Goal: Task Accomplishment & Management: Manage account settings

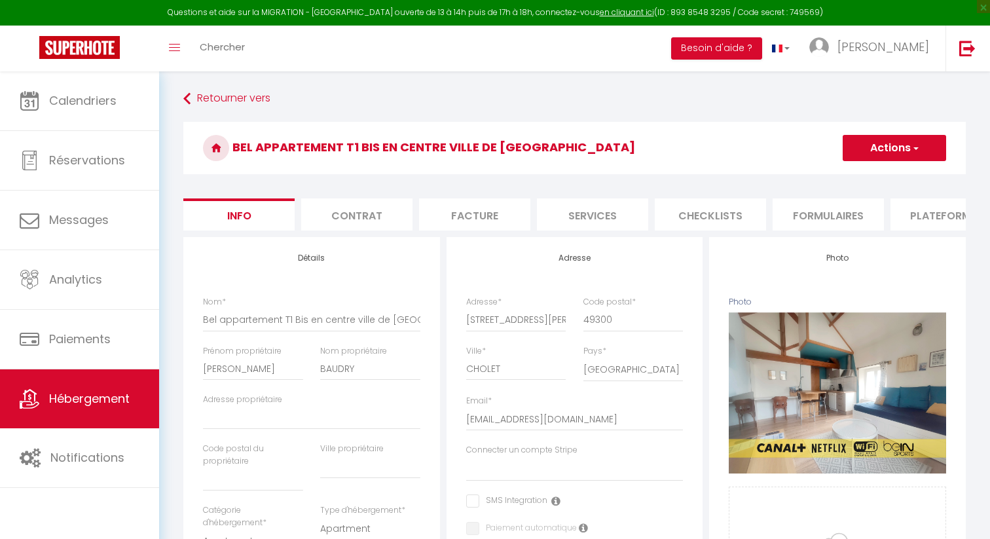
select select "2"
select select "1"
select select "18:00"
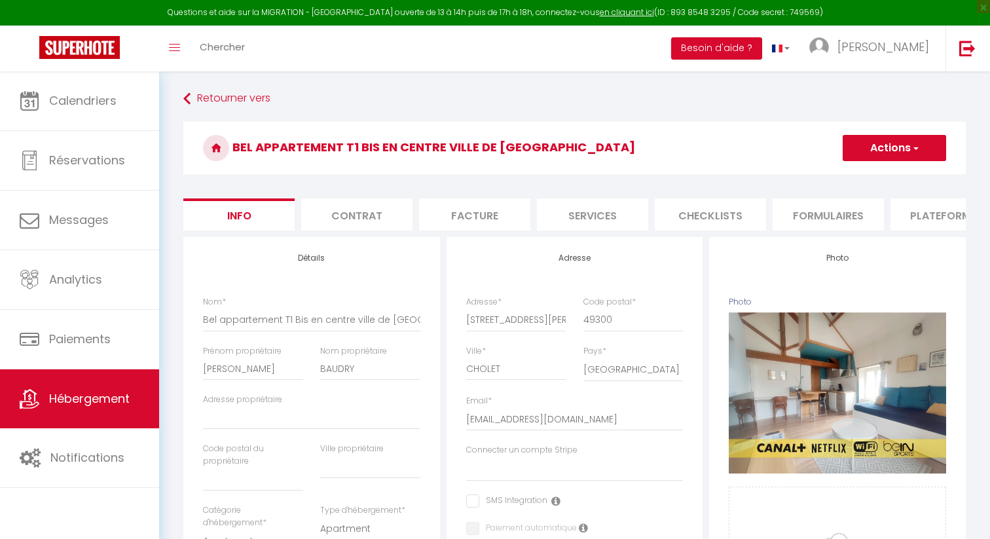
select select
select select "11:00"
select select "30"
select select "120"
select select "28"
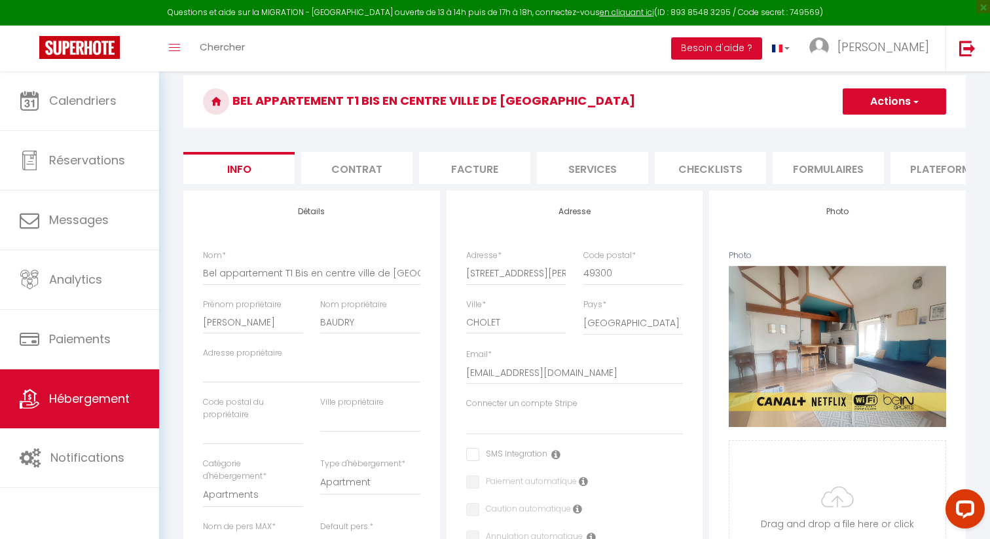
click at [917, 173] on li "Plateformes" at bounding box center [945, 168] width 111 height 32
select select "270"
select select
select select "EUR"
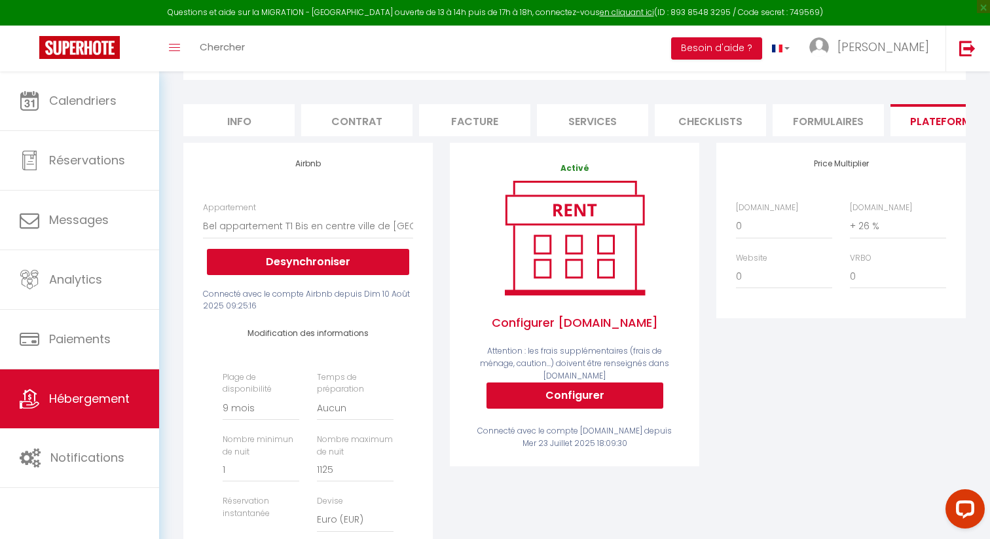
scroll to position [92, 0]
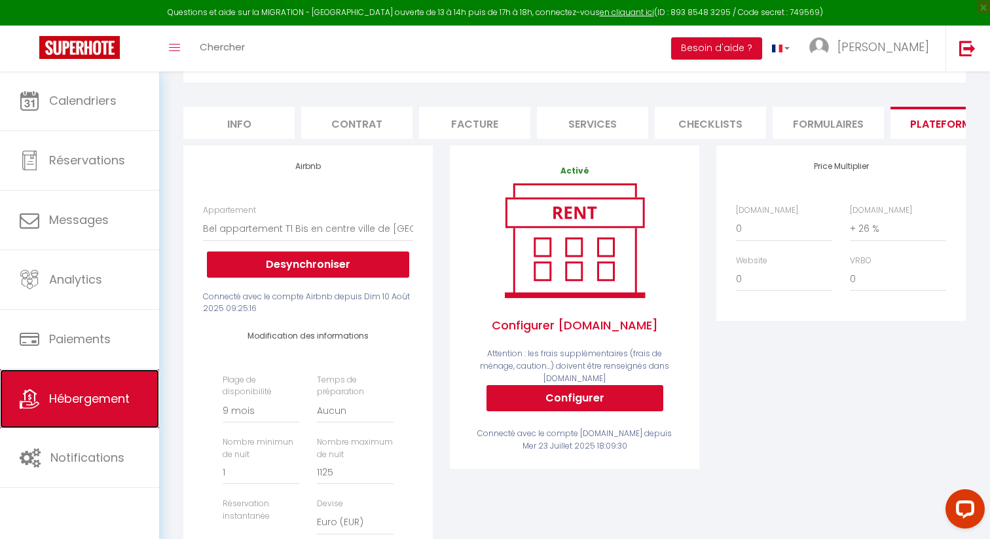
click at [48, 407] on link "Hébergement" at bounding box center [79, 398] width 159 height 59
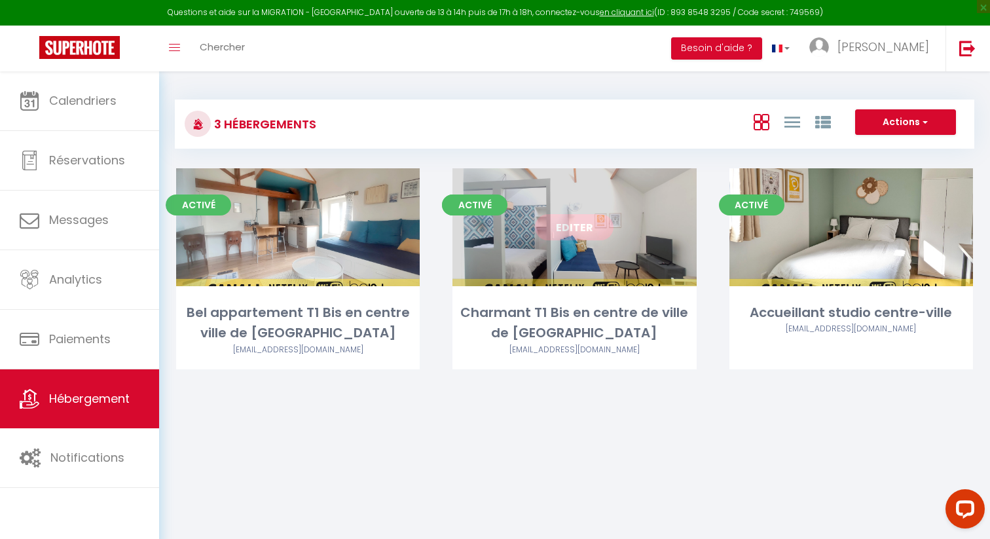
click at [572, 228] on link "Editer" at bounding box center [574, 227] width 79 height 26
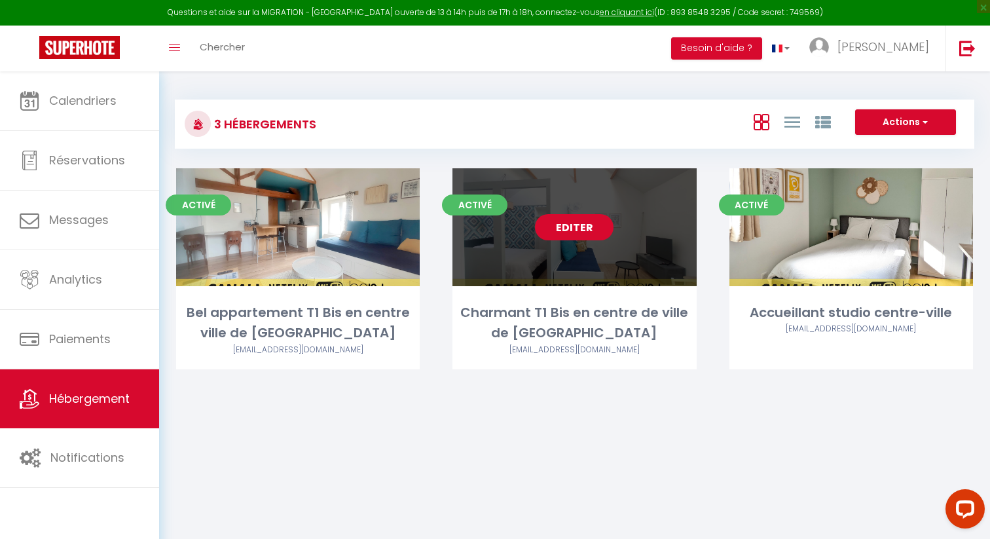
click at [572, 228] on link "Editer" at bounding box center [574, 227] width 79 height 26
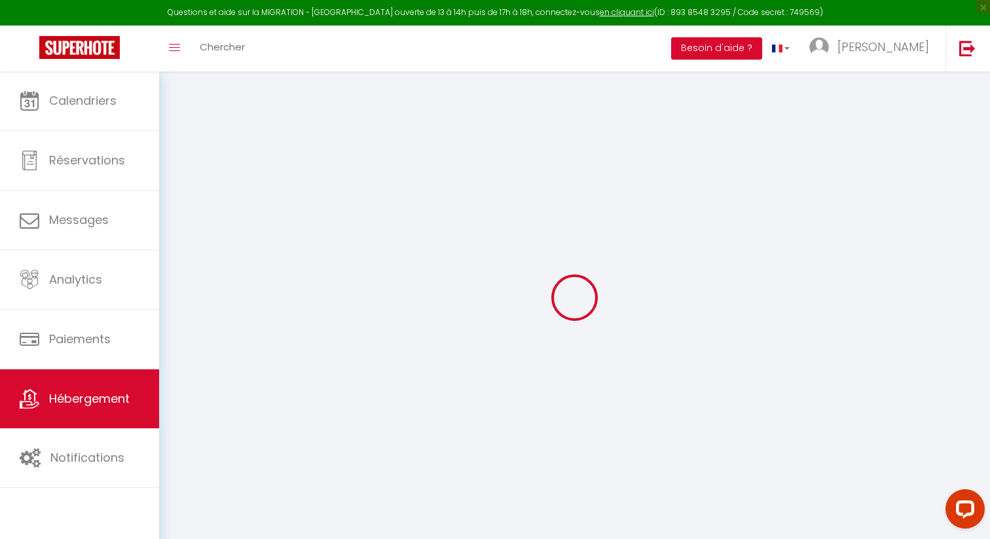
select select
checkbox input "false"
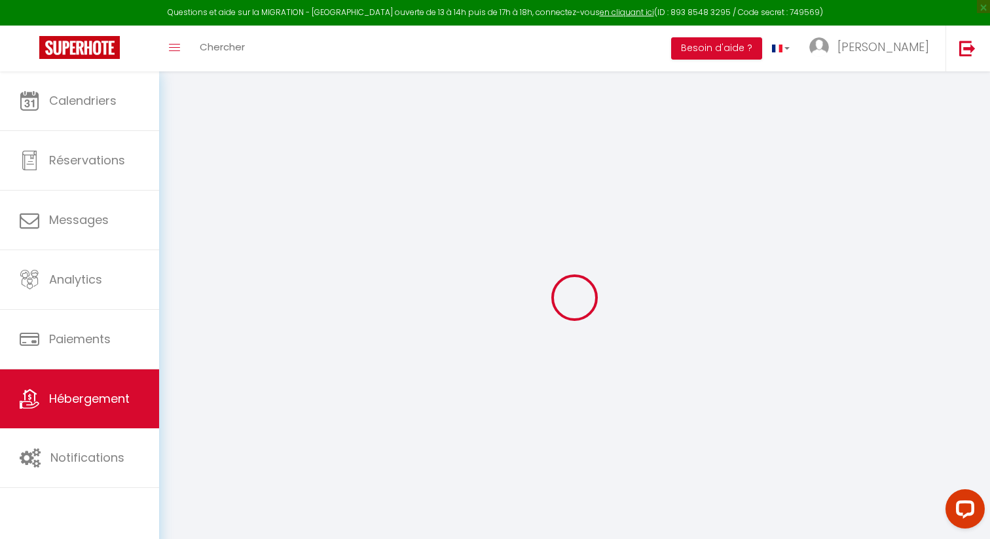
select select "14:00"
select select
select select "11:00"
select select "30"
select select "120"
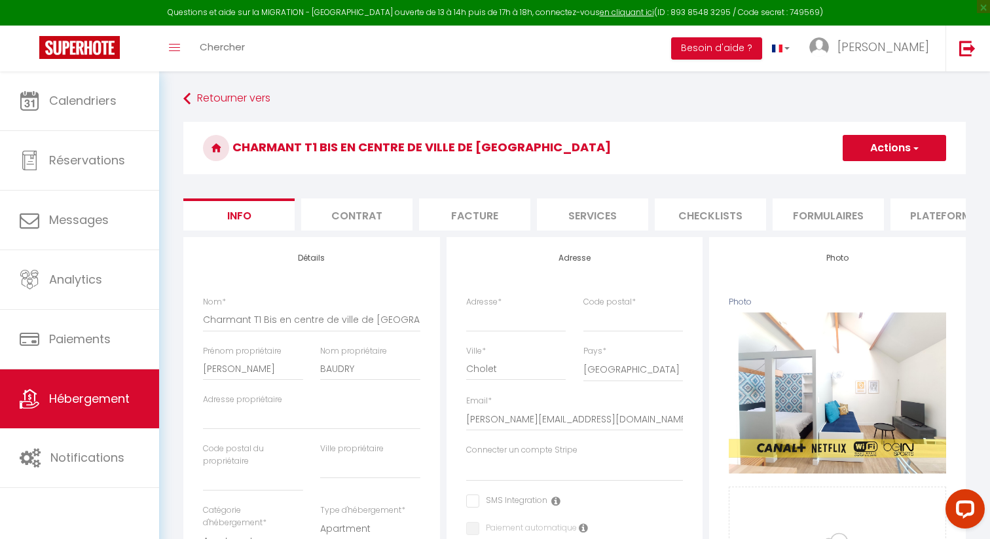
select select
checkbox input "false"
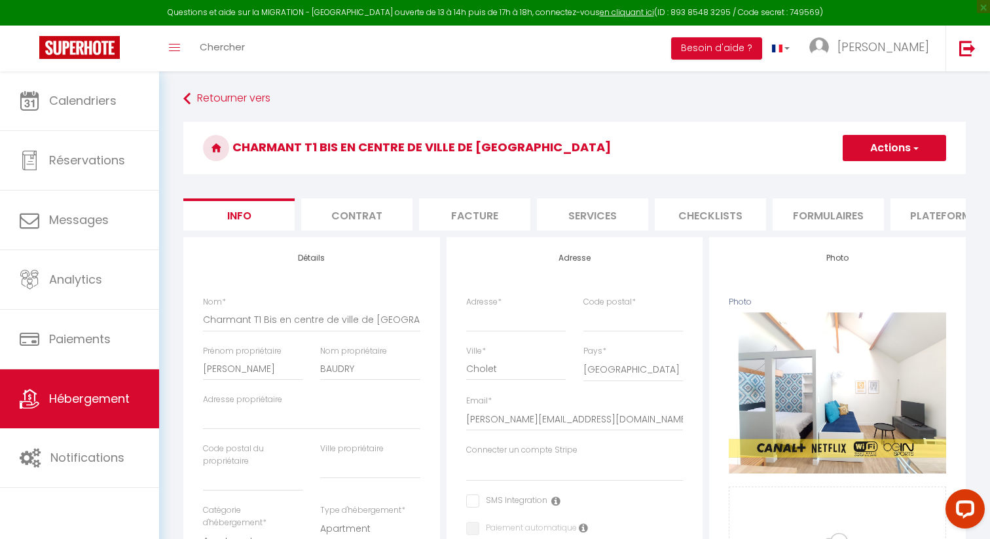
checkbox input "false"
select select "8793-50451686"
click at [930, 228] on li "Plateformes" at bounding box center [945, 214] width 111 height 32
select select "270"
select select
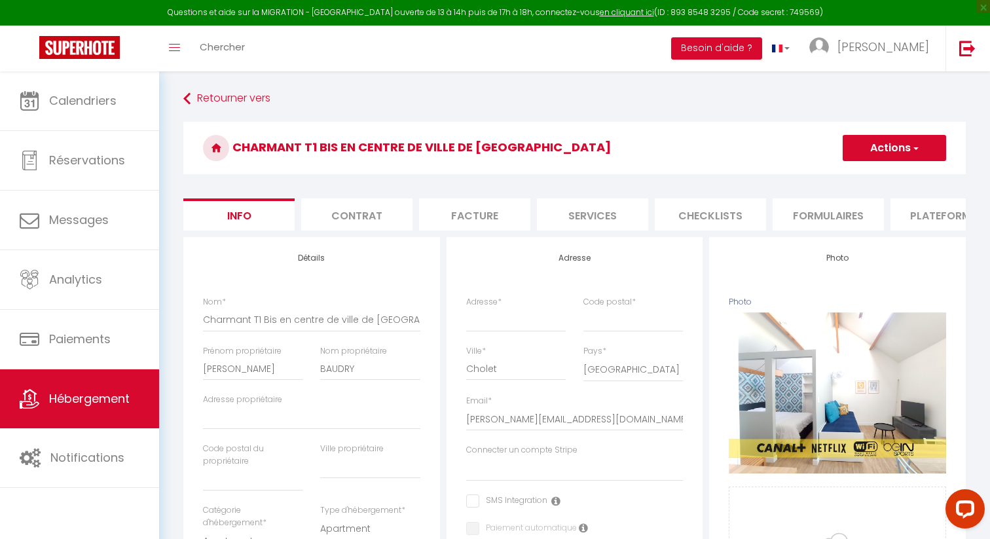
select select "EUR"
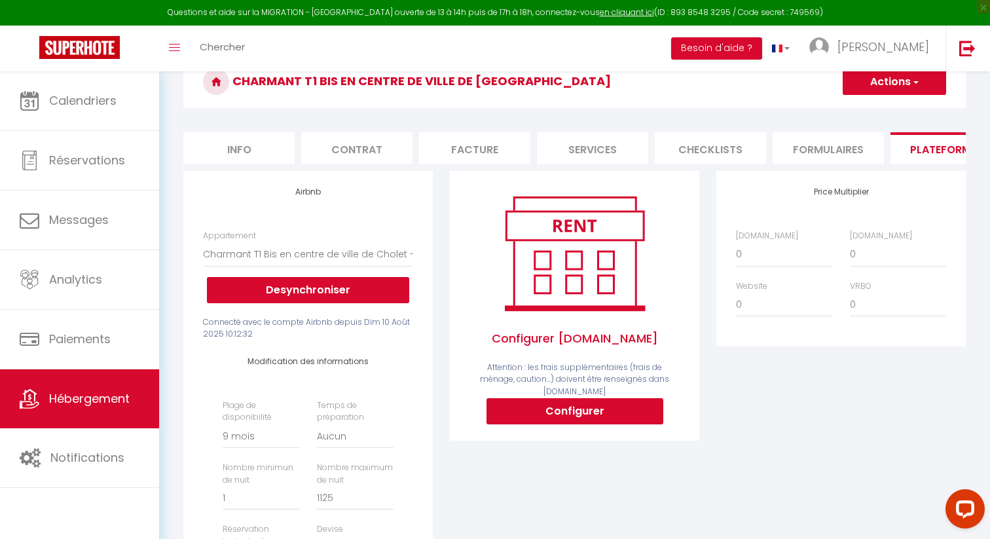
scroll to position [73, 0]
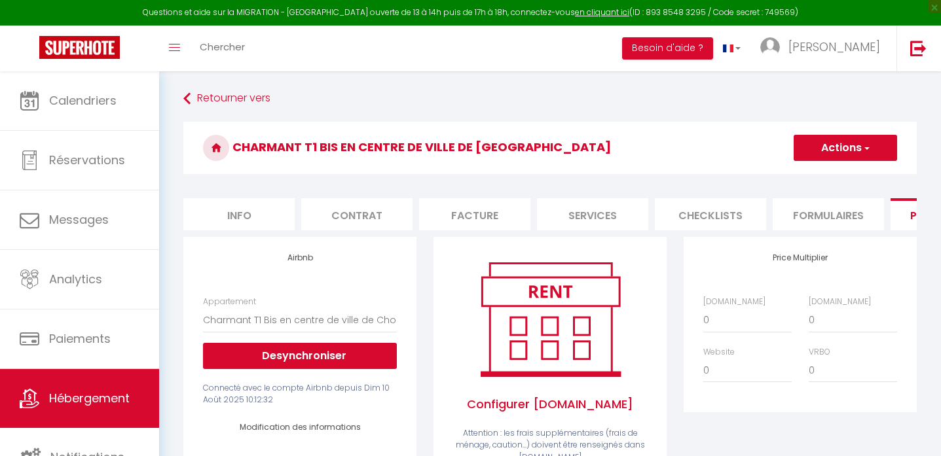
select select "8793-50451686"
select select "270"
select select
select select "EUR"
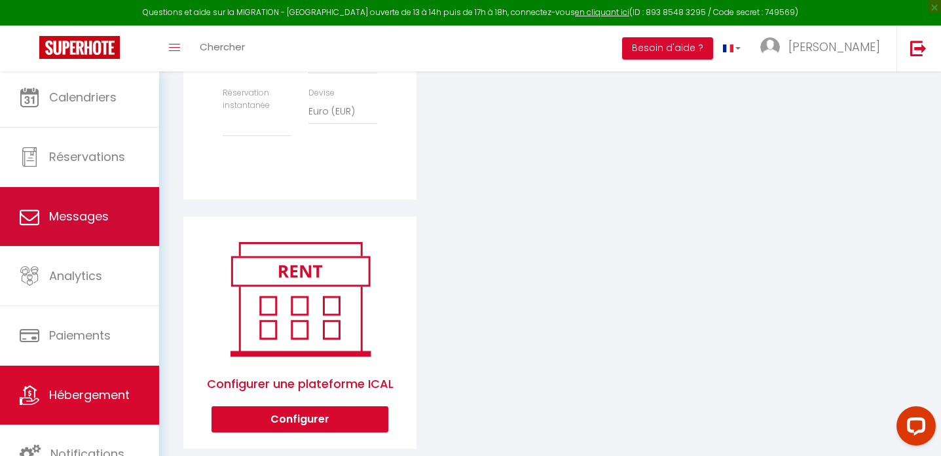
scroll to position [540, 0]
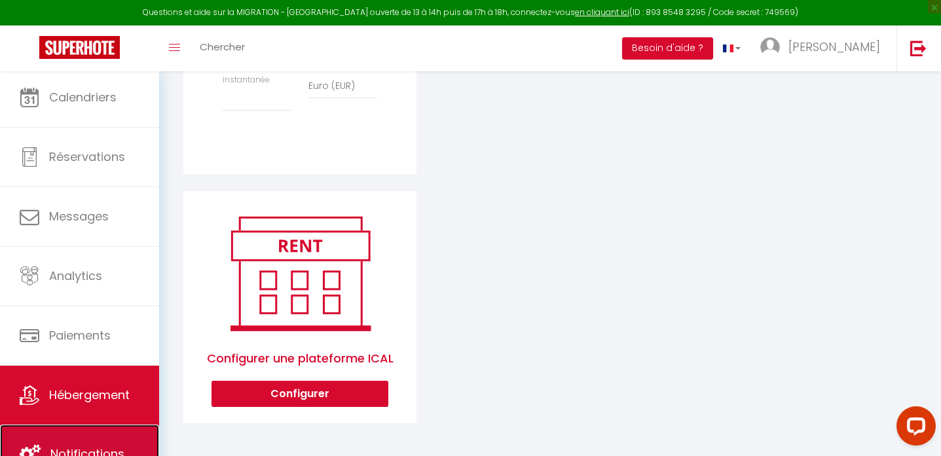
click at [90, 447] on span "Notifications" at bounding box center [87, 454] width 74 height 16
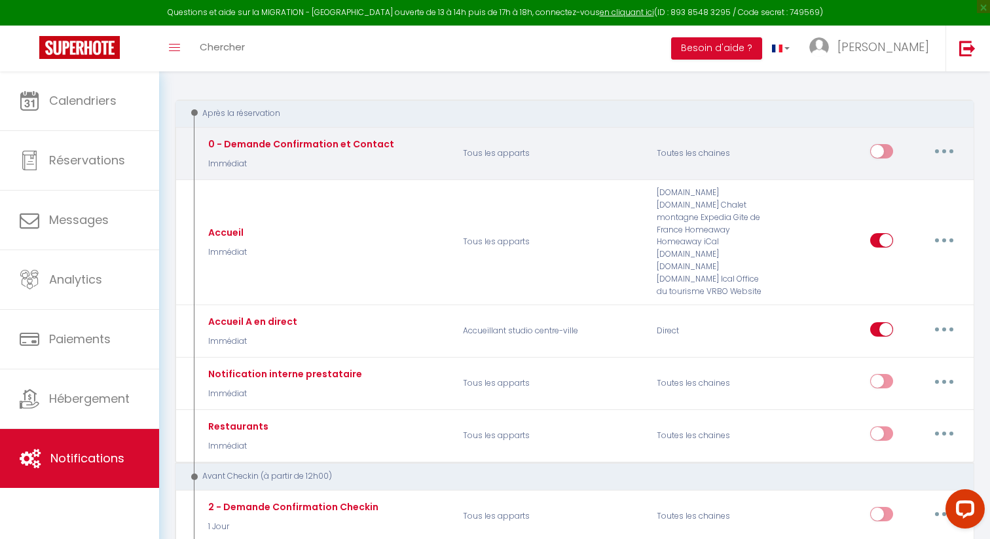
scroll to position [134, 0]
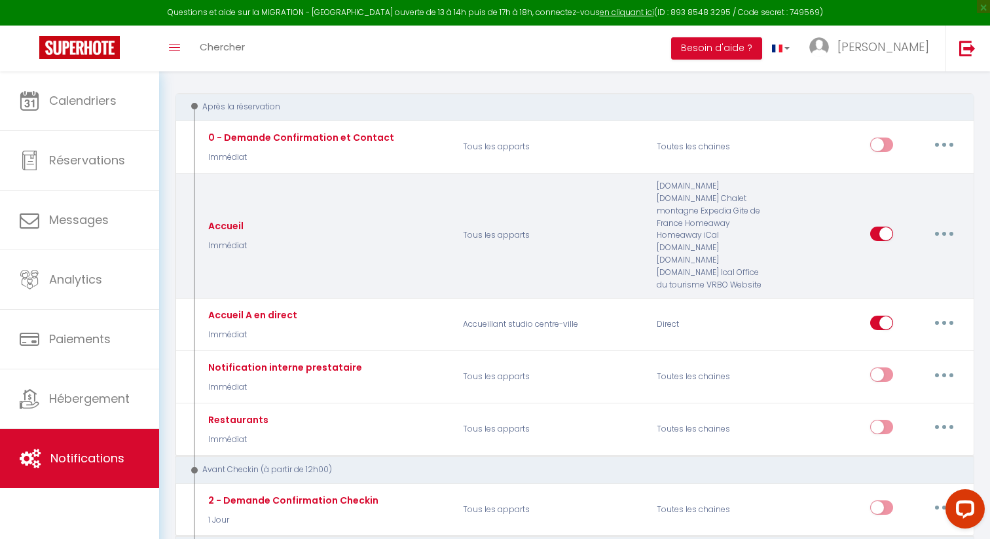
click at [940, 232] on icon "button" at bounding box center [944, 234] width 4 height 4
click at [898, 257] on link "Editer" at bounding box center [910, 263] width 97 height 22
type input "Accueil"
select select "Immédiat"
select select "if_booking_is_paid"
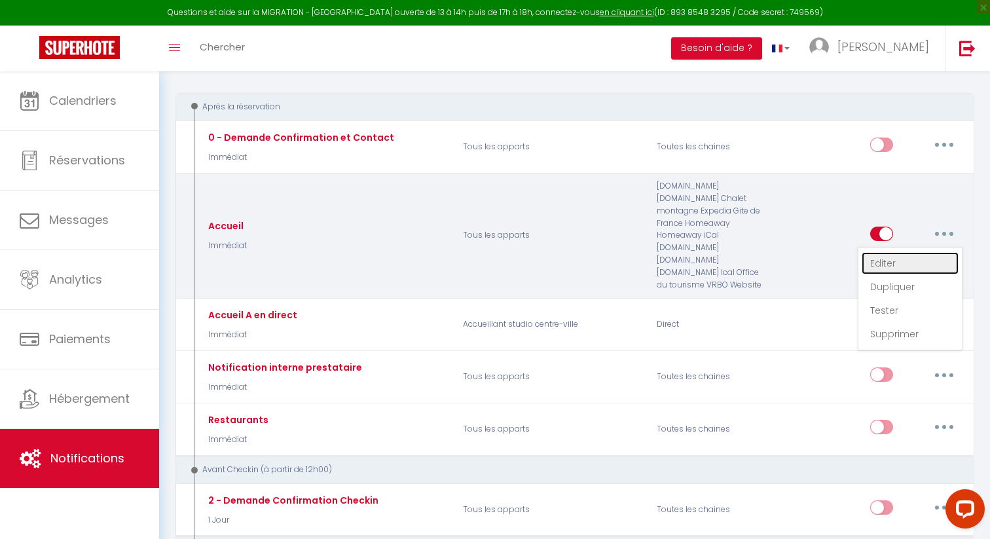
checkbox input "true"
checkbox input "false"
radio input "true"
type input "Votre réservation"
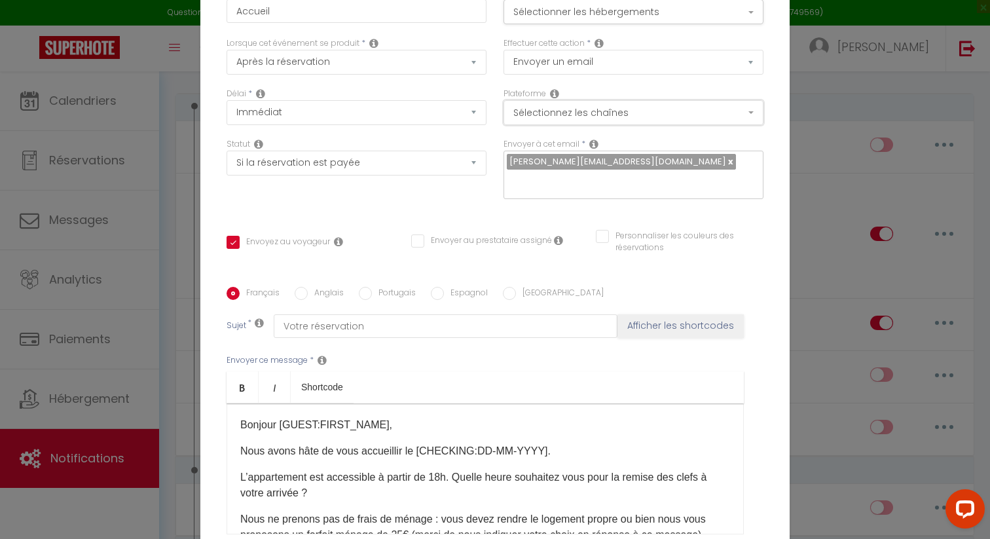
click at [564, 125] on button "Sélectionnez les chaînes" at bounding box center [633, 112] width 260 height 25
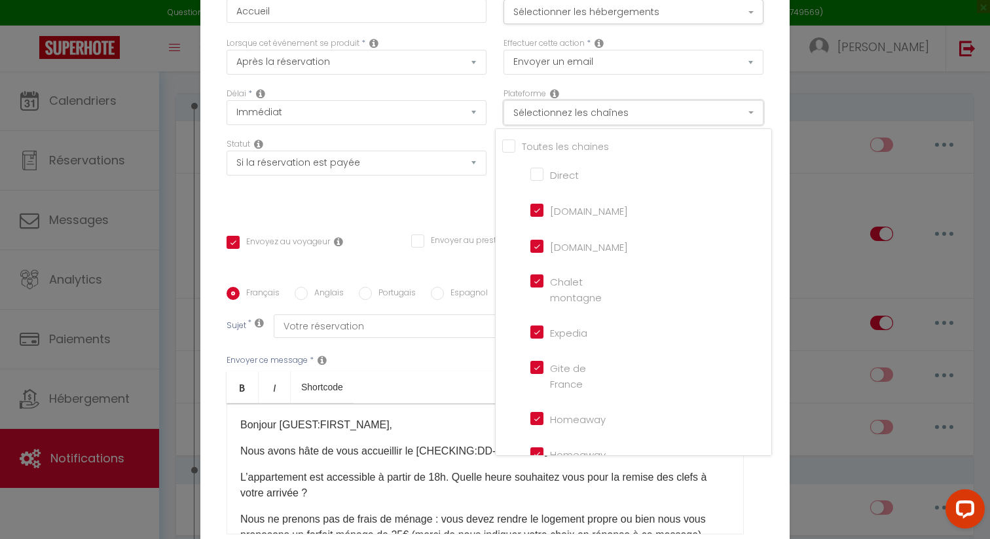
click at [564, 125] on button "Sélectionnez les chaînes" at bounding box center [633, 112] width 260 height 25
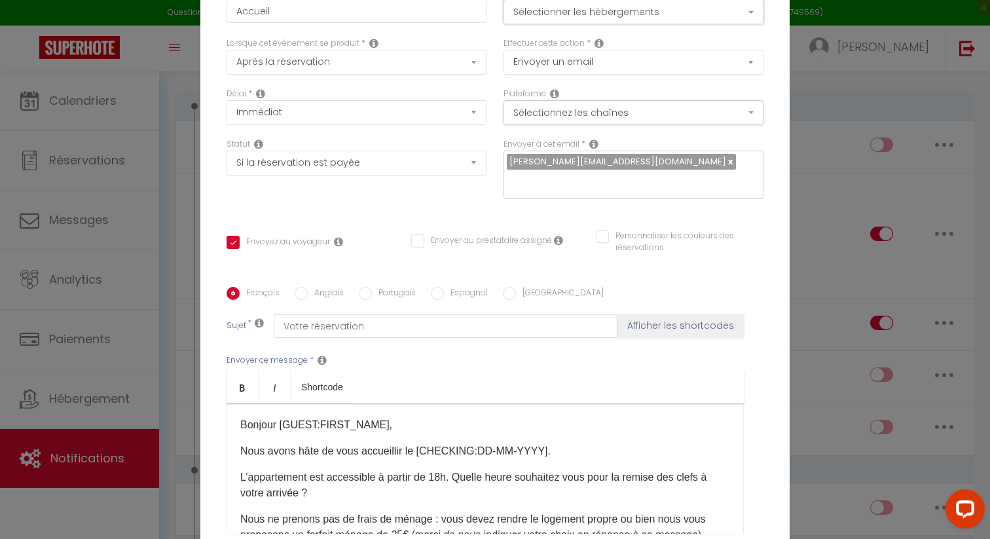
click at [560, 23] on button "Sélectionner les hébergements" at bounding box center [633, 11] width 260 height 25
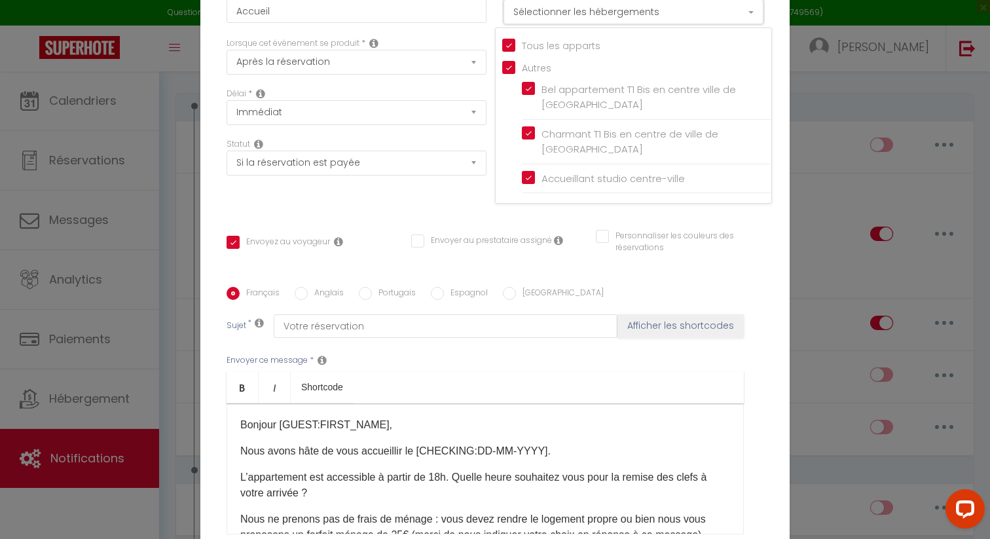
click at [560, 23] on button "Sélectionner les hébergements" at bounding box center [633, 11] width 260 height 25
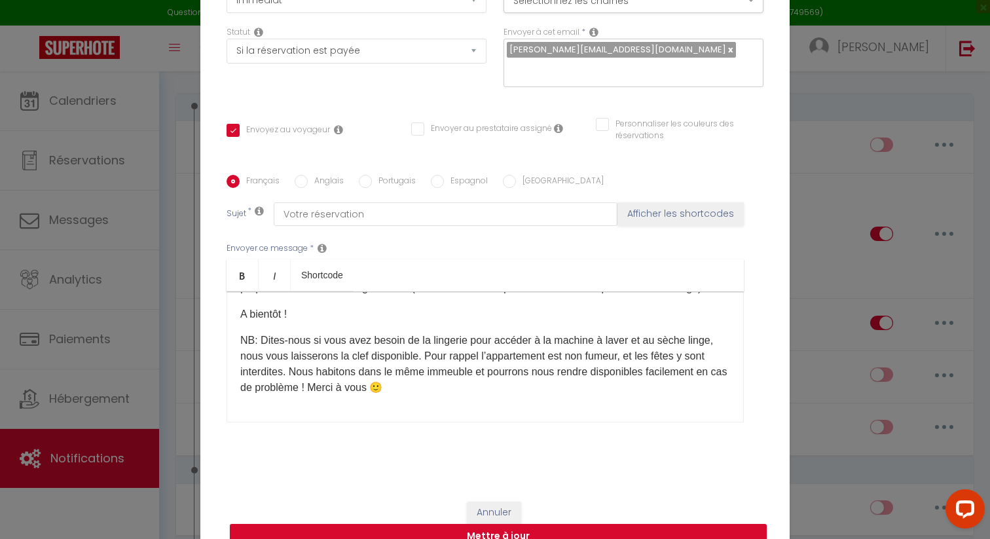
scroll to position [126, 0]
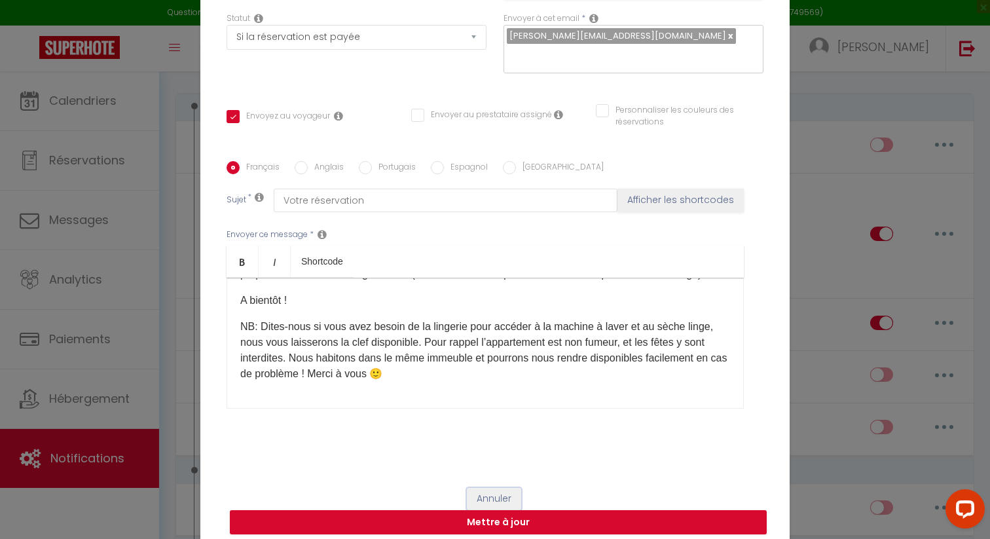
click at [488, 456] on button "Annuler" at bounding box center [494, 499] width 54 height 22
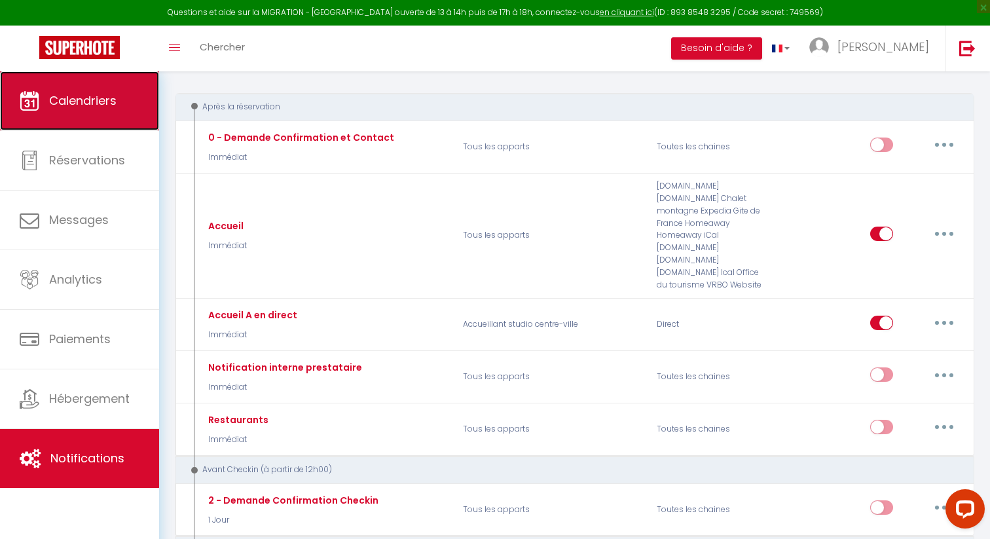
click at [82, 124] on link "Calendriers" at bounding box center [79, 100] width 159 height 59
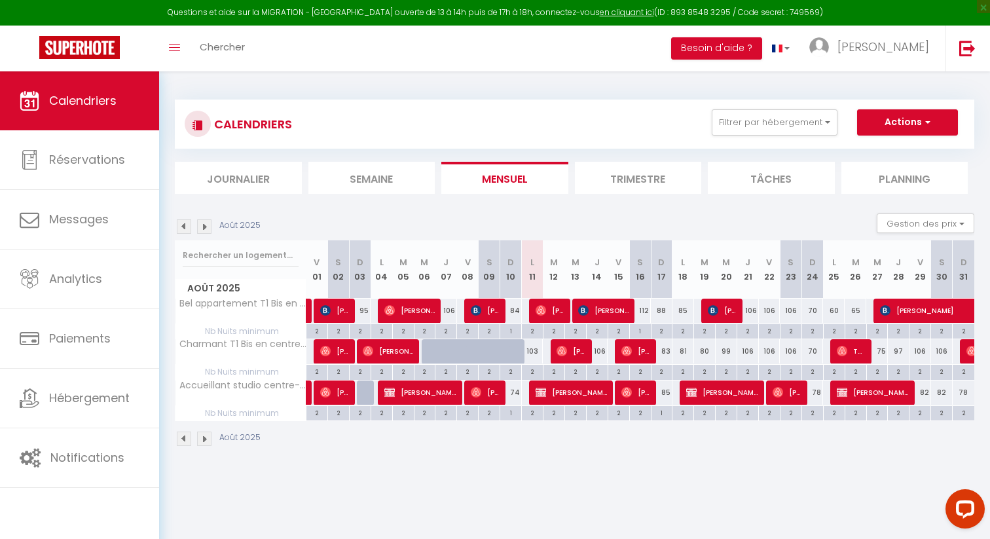
click at [535, 352] on div "103" at bounding box center [533, 351] width 22 height 24
type input "103"
type input "Lun 11 Août 2025"
type input "Mar 12 Août 2025"
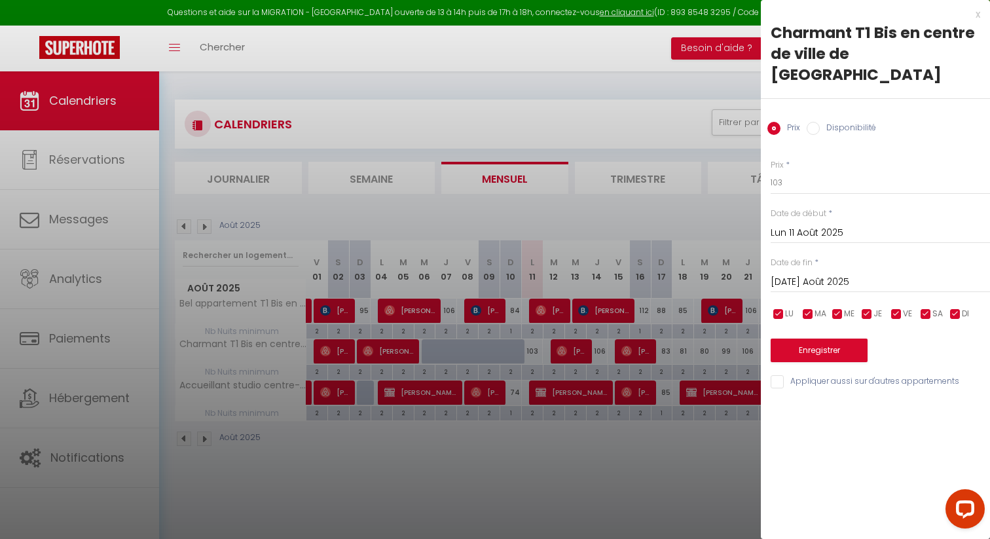
click at [816, 122] on input "Disponibilité" at bounding box center [813, 128] width 13 height 13
radio input "true"
click at [775, 122] on input "Prix" at bounding box center [773, 128] width 13 height 13
radio input "true"
radio input "false"
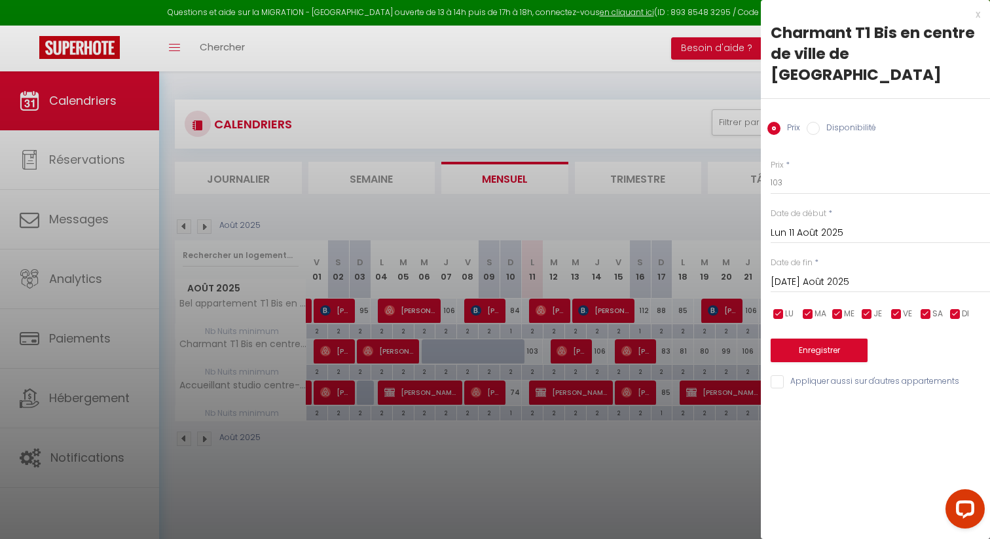
click at [571, 135] on div at bounding box center [495, 269] width 990 height 539
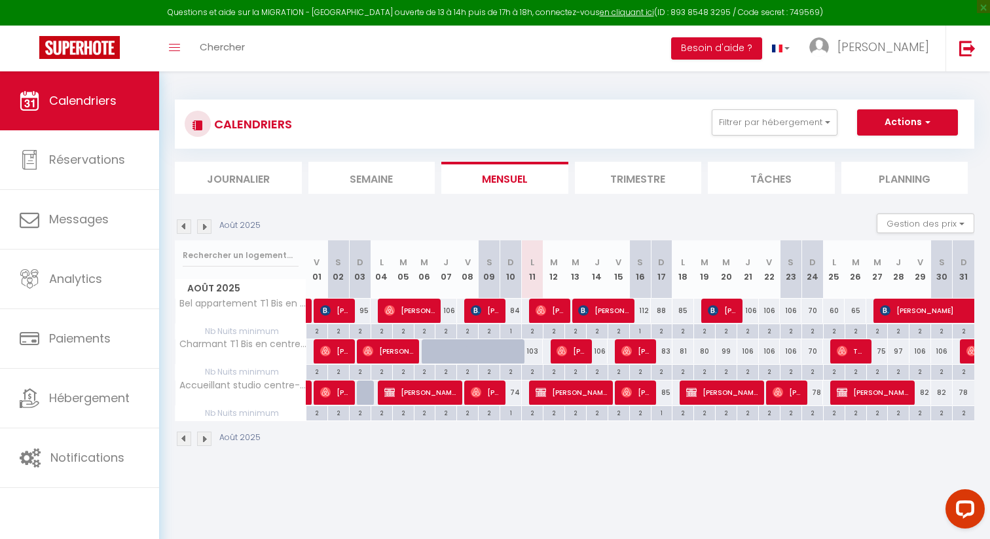
click at [534, 365] on td "2" at bounding box center [533, 372] width 22 height 15
type input "2"
type input "Lun 11 Août 2025"
type input "Mar 12 Août 2025"
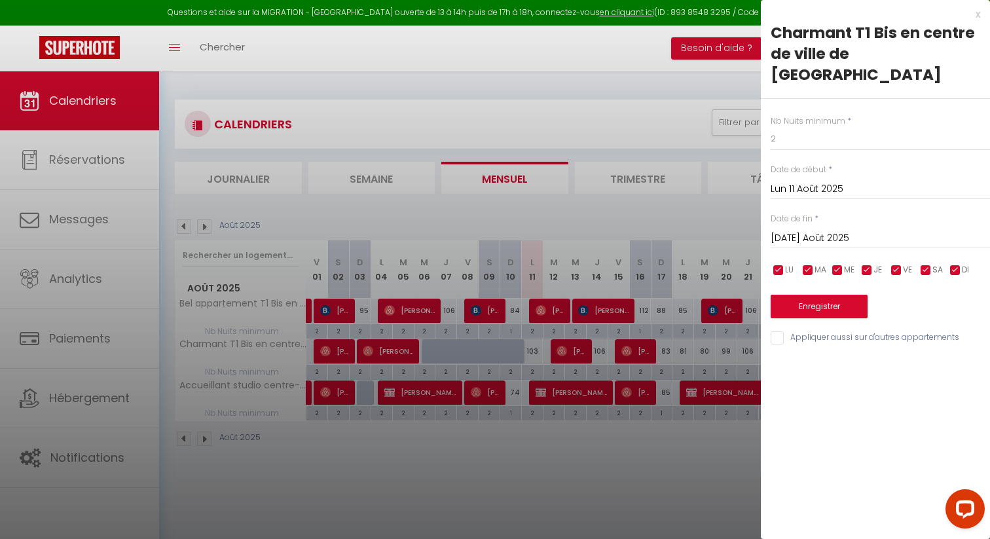
click at [537, 373] on div at bounding box center [495, 269] width 990 height 539
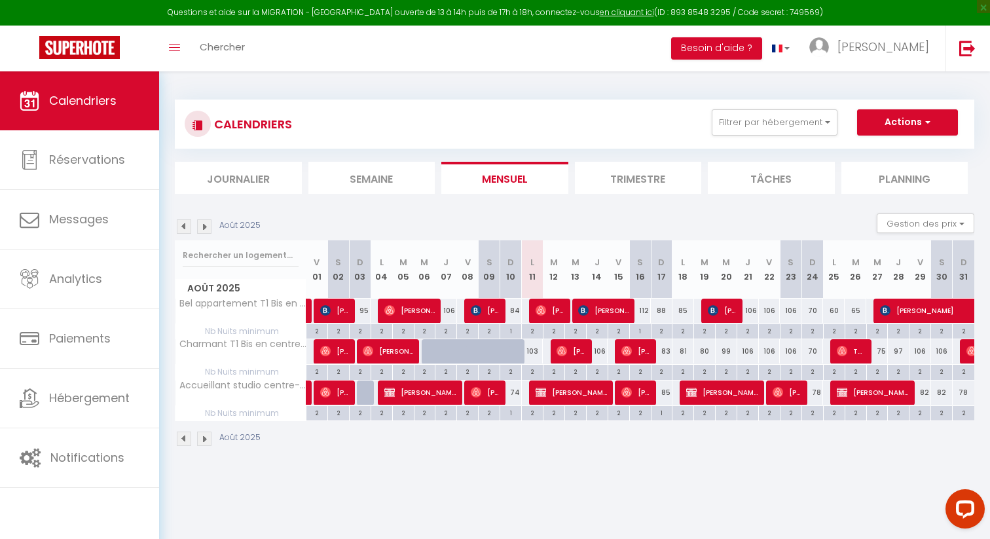
click at [537, 373] on div "2" at bounding box center [532, 371] width 21 height 12
type input "2"
type input "Lun 11 Août 2025"
type input "Mar 12 Août 2025"
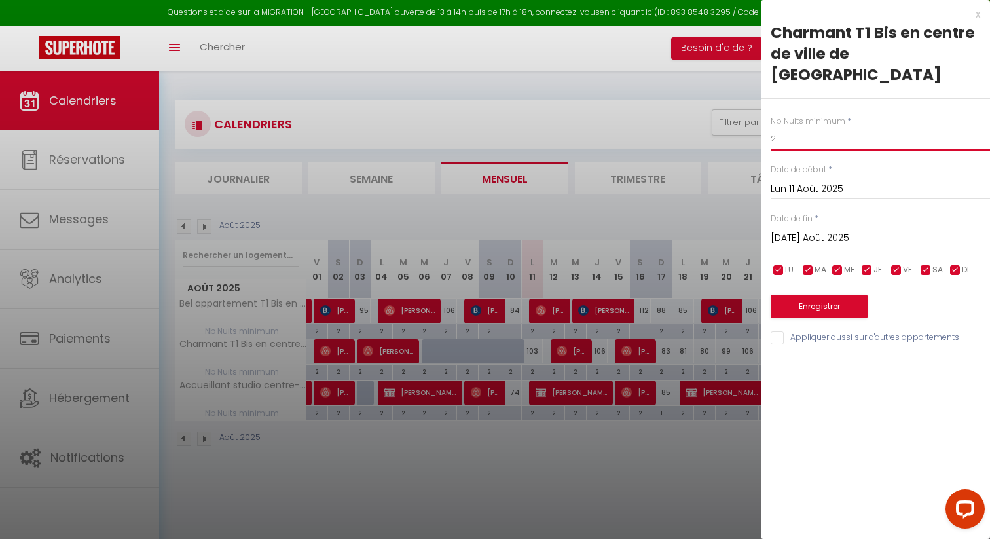
click at [774, 127] on input "2" at bounding box center [880, 139] width 219 height 24
type input "1"
click at [822, 295] on button "Enregistrer" at bounding box center [819, 307] width 97 height 24
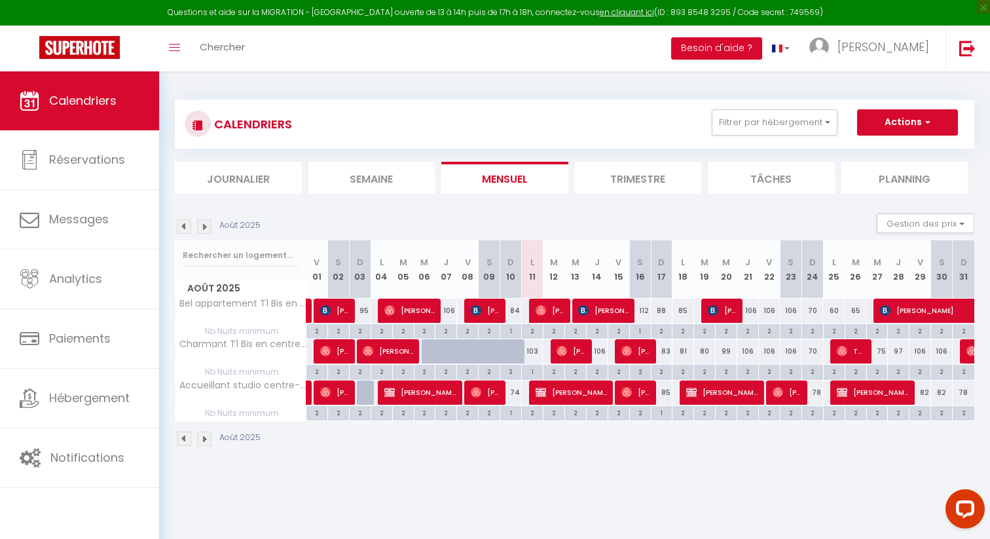
click at [539, 345] on div "103" at bounding box center [533, 351] width 22 height 24
type input "103"
type input "Lun 11 Août 2025"
type input "Mar 12 Août 2025"
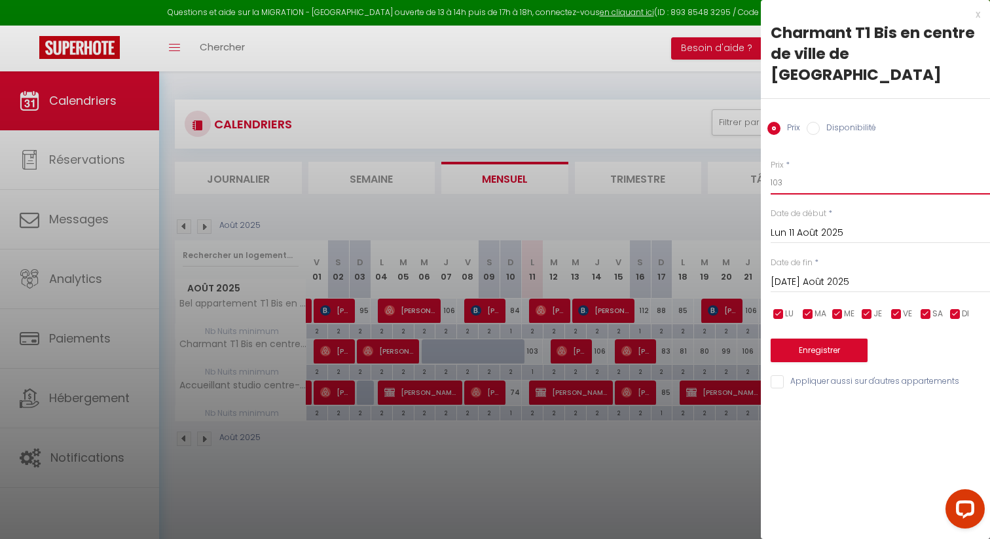
drag, startPoint x: 790, startPoint y: 168, endPoint x: 773, endPoint y: 164, distance: 17.5
click at [773, 171] on input "103" at bounding box center [880, 183] width 219 height 24
type input "1"
type input "80"
click at [816, 338] on button "Enregistrer" at bounding box center [819, 350] width 97 height 24
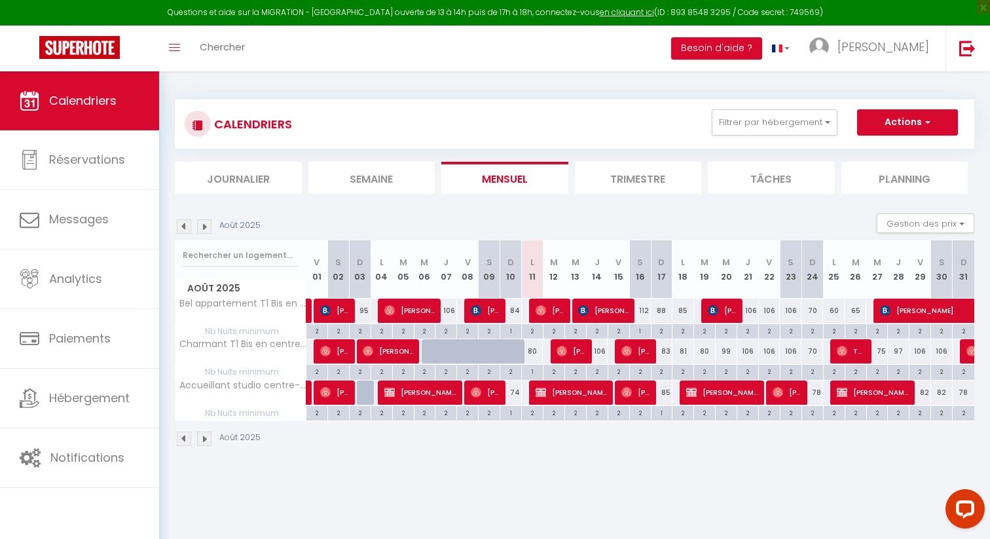
click at [602, 373] on div "2" at bounding box center [597, 371] width 21 height 12
type input "2"
type input "Jeu 14 Août 2025"
type input "Ven 15 Août 2025"
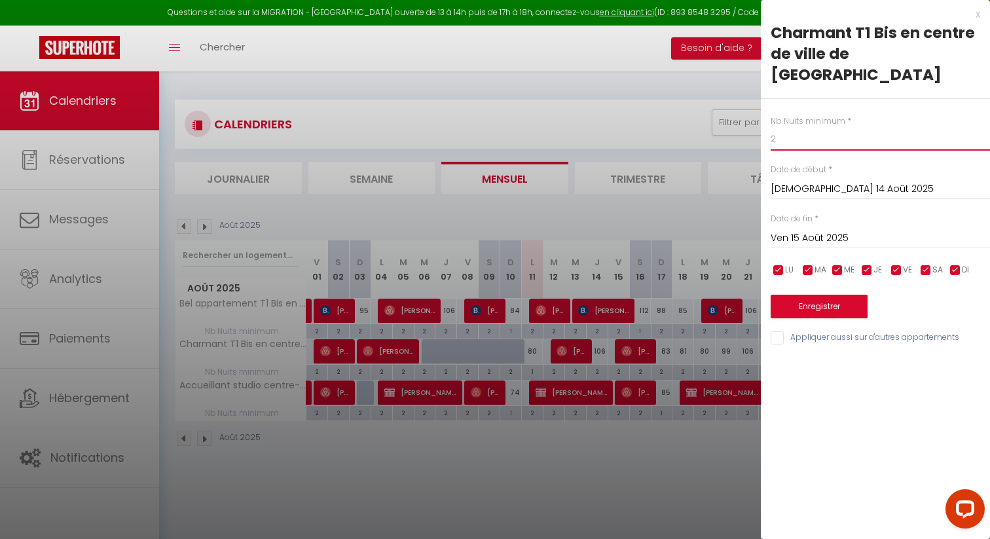
drag, startPoint x: 802, startPoint y: 127, endPoint x: 764, endPoint y: 128, distance: 38.0
click at [765, 128] on div "Nb Nuits minimum * 2 Date de début * Jeu 14 Août 2025 < Août 2025 > Dim Lun Mar…" at bounding box center [875, 222] width 229 height 247
type input "1"
click at [798, 295] on button "Enregistrer" at bounding box center [819, 307] width 97 height 24
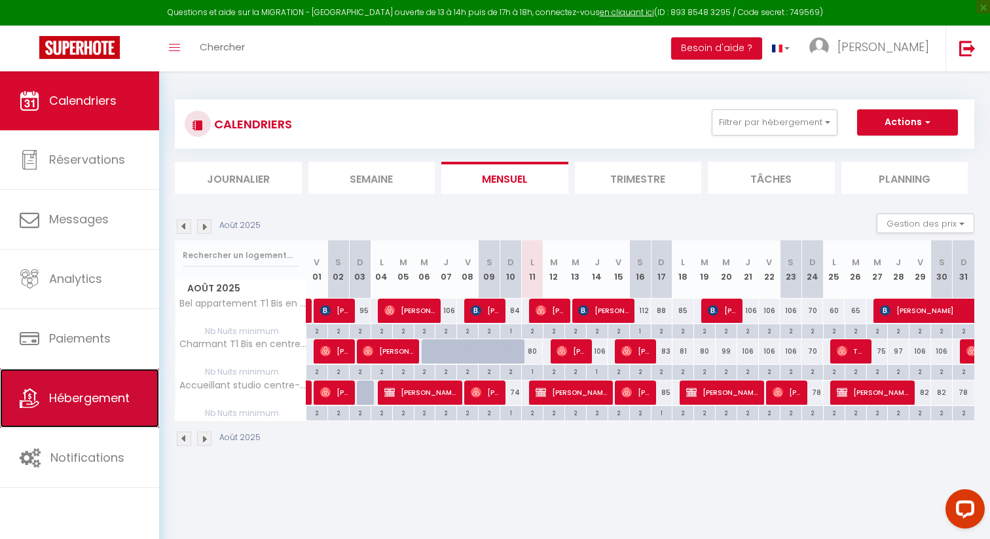
click at [31, 409] on link "Hébergement" at bounding box center [79, 398] width 159 height 59
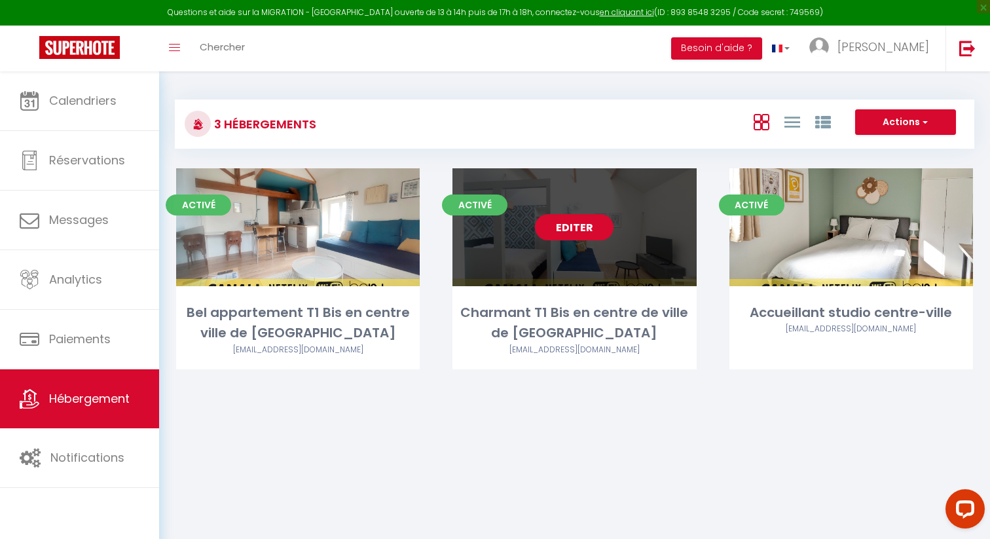
click at [571, 238] on link "Editer" at bounding box center [574, 227] width 79 height 26
click at [568, 234] on link "Editer" at bounding box center [574, 227] width 79 height 26
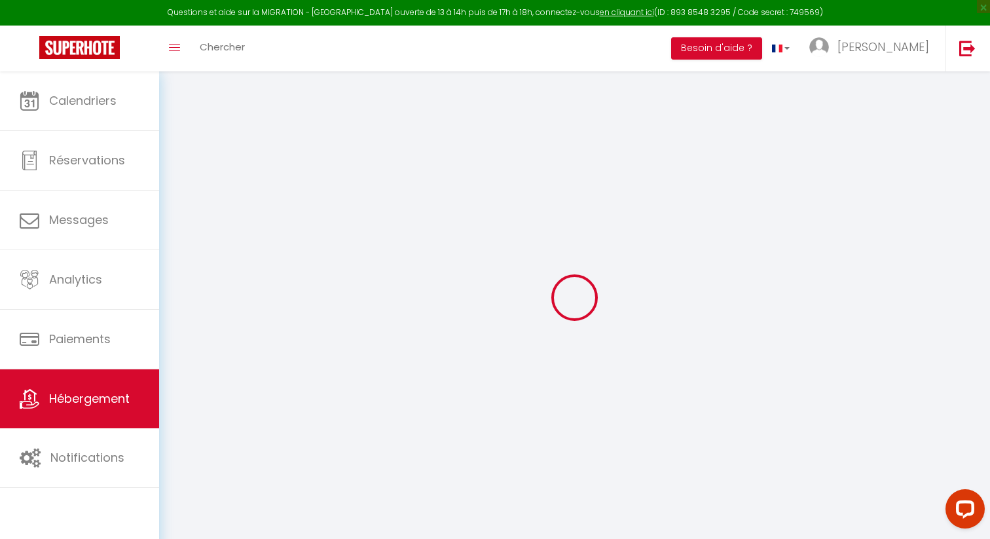
select select
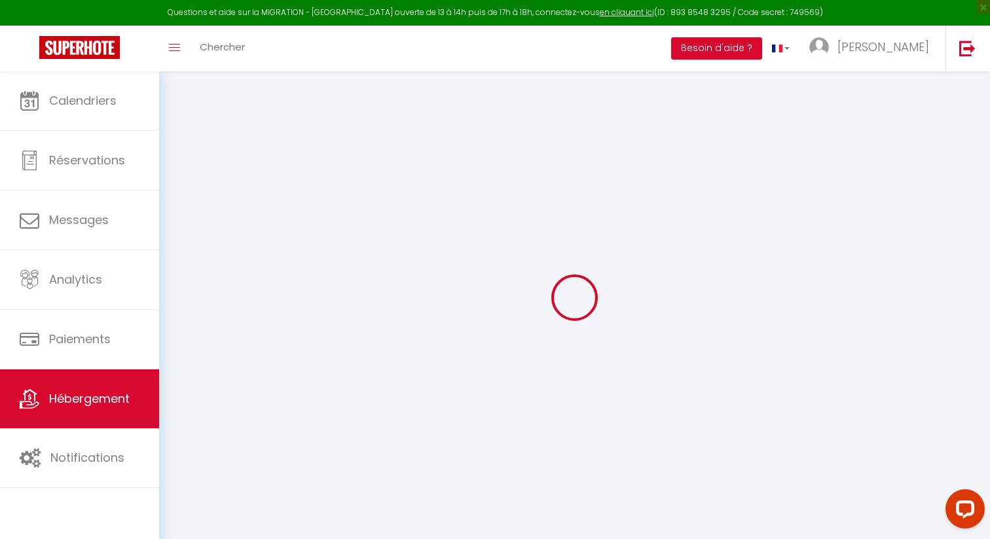
select select
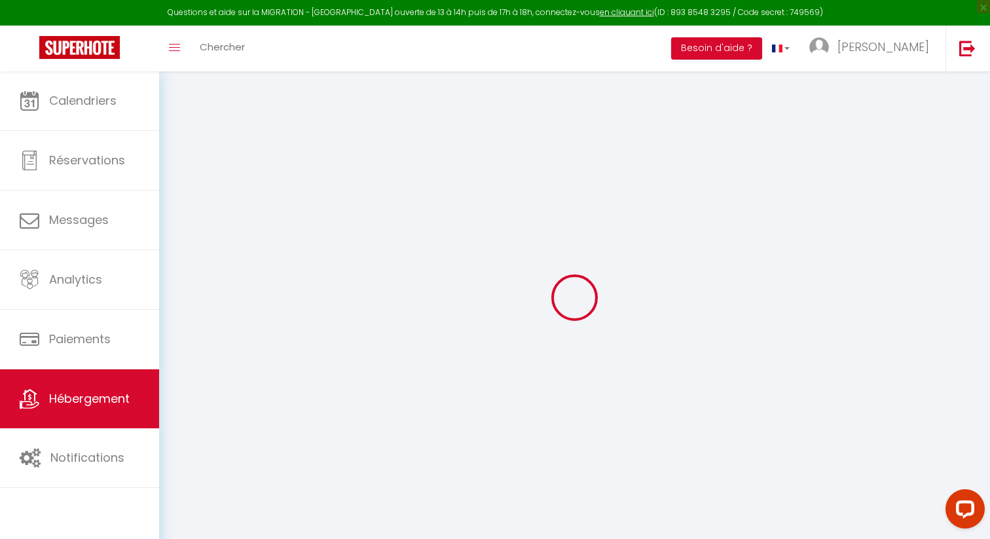
select select
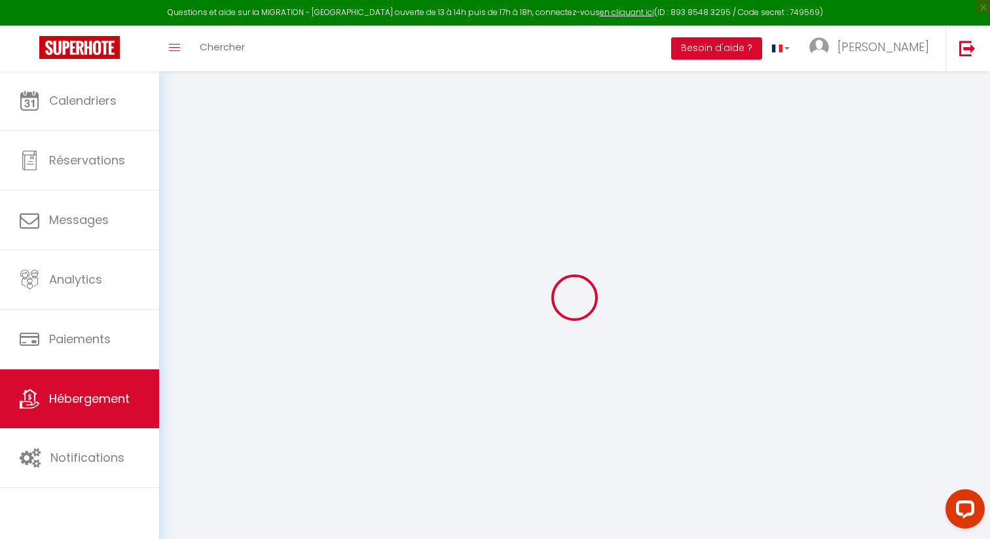
select select
checkbox input "false"
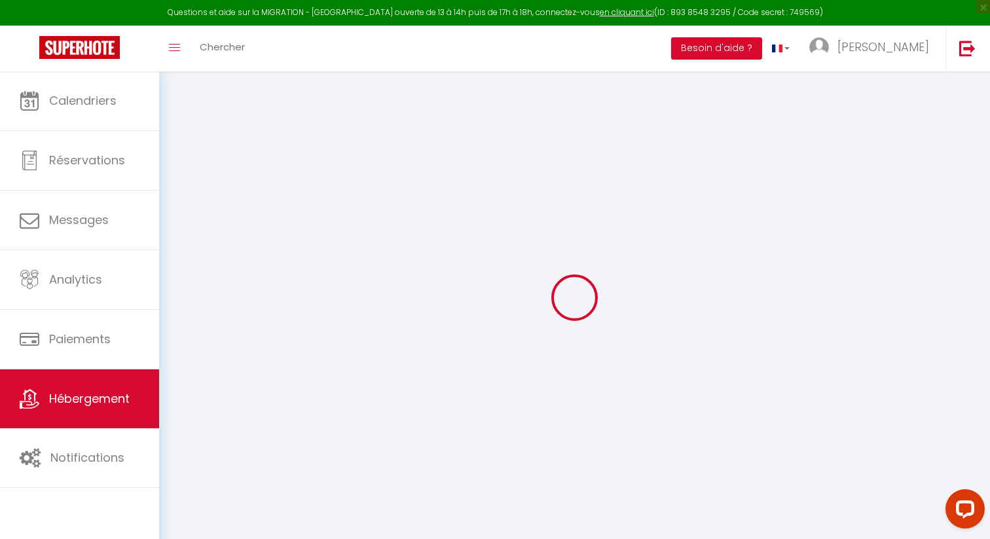
checkbox input "false"
select select
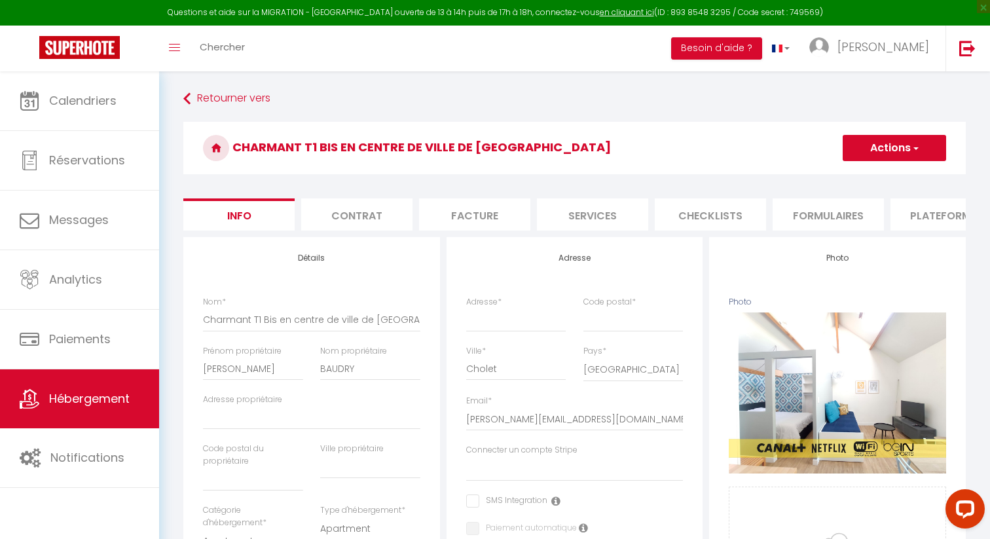
select select
checkbox input "false"
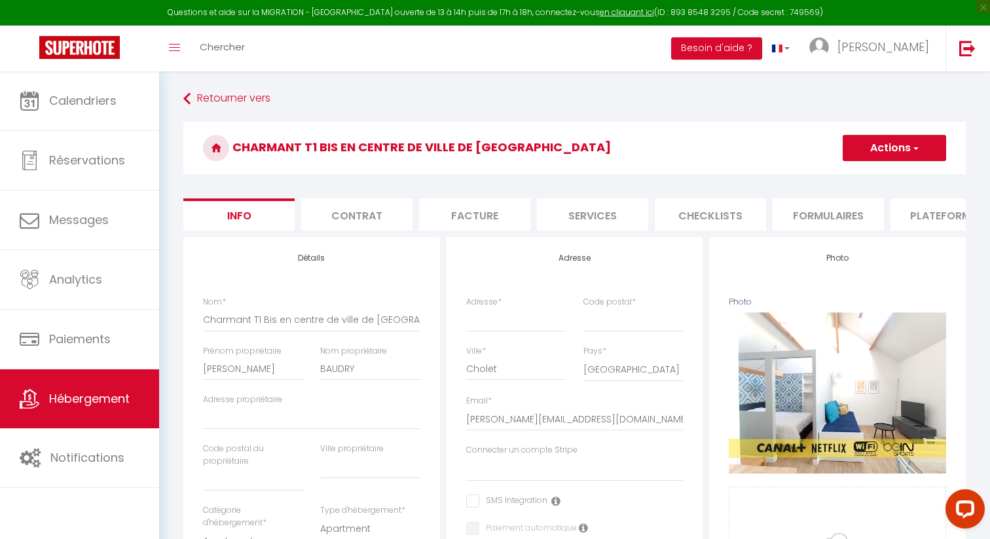
checkbox input "false"
select select
select select "8793-50451686"
click at [922, 229] on li "Plateformes" at bounding box center [945, 214] width 111 height 32
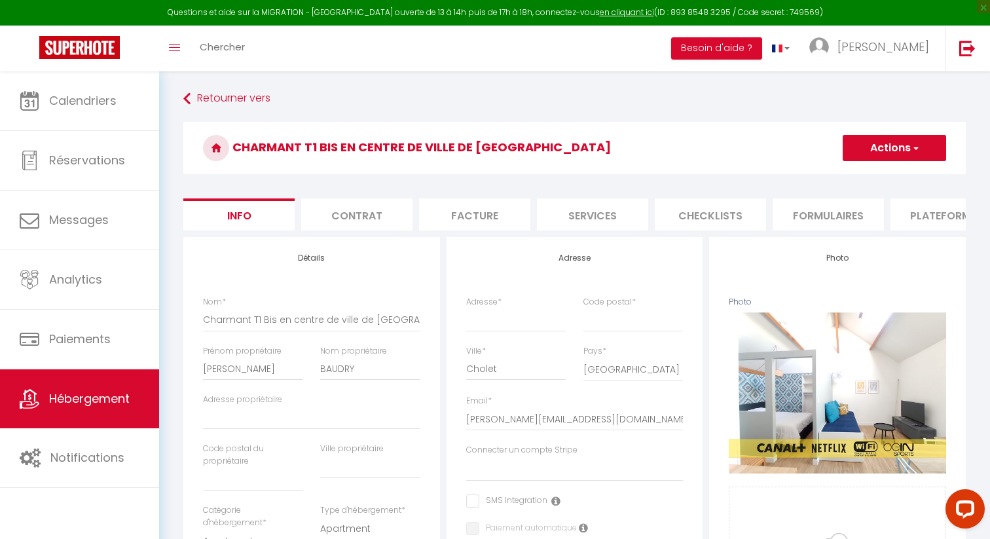
select select
select select "270"
select select
select select "EUR"
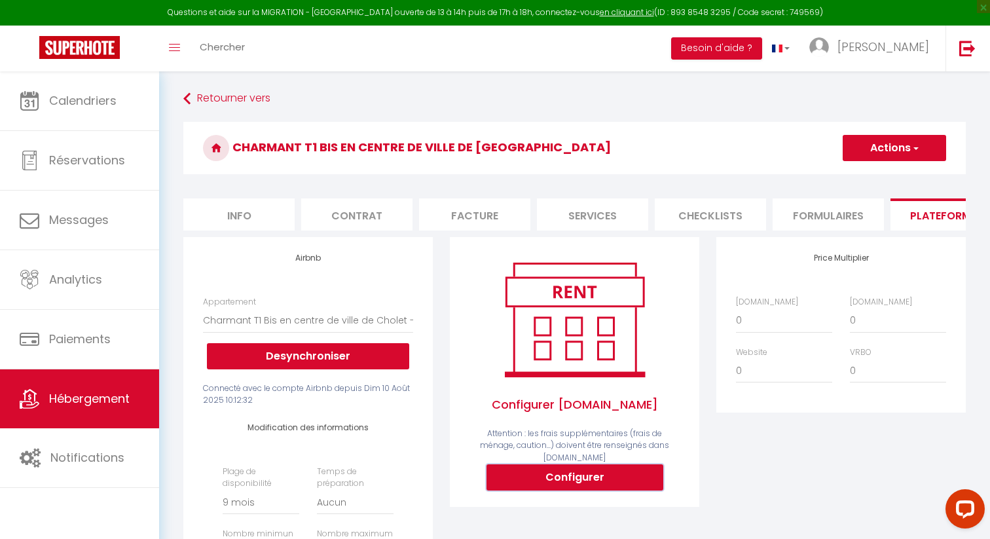
click at [577, 456] on button "Configurer" at bounding box center [574, 477] width 177 height 26
select select
type input "jeremy-baudry-b8k5suxe_property@reply.superhote.com"
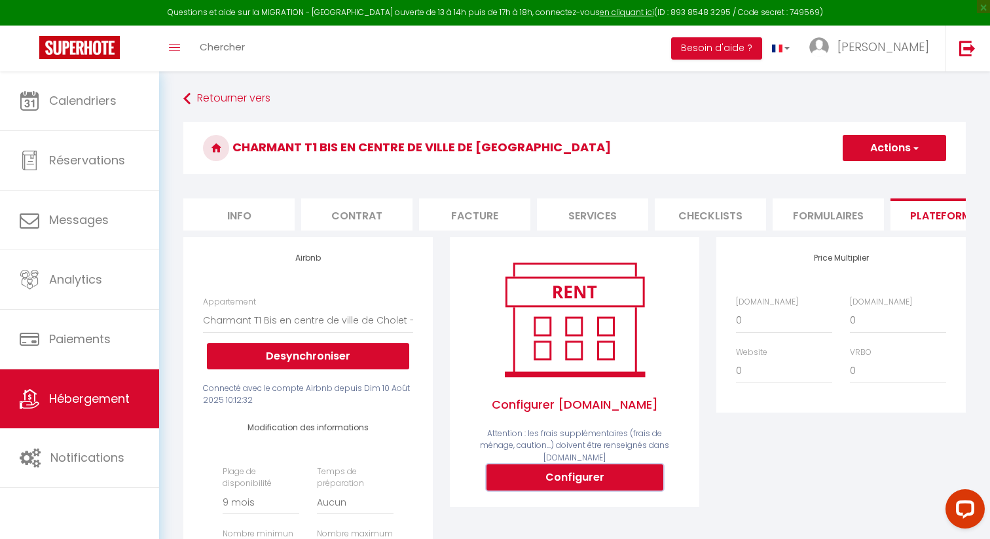
type input "[PERSON_NAME][EMAIL_ADDRESS][DOMAIN_NAME]"
select select
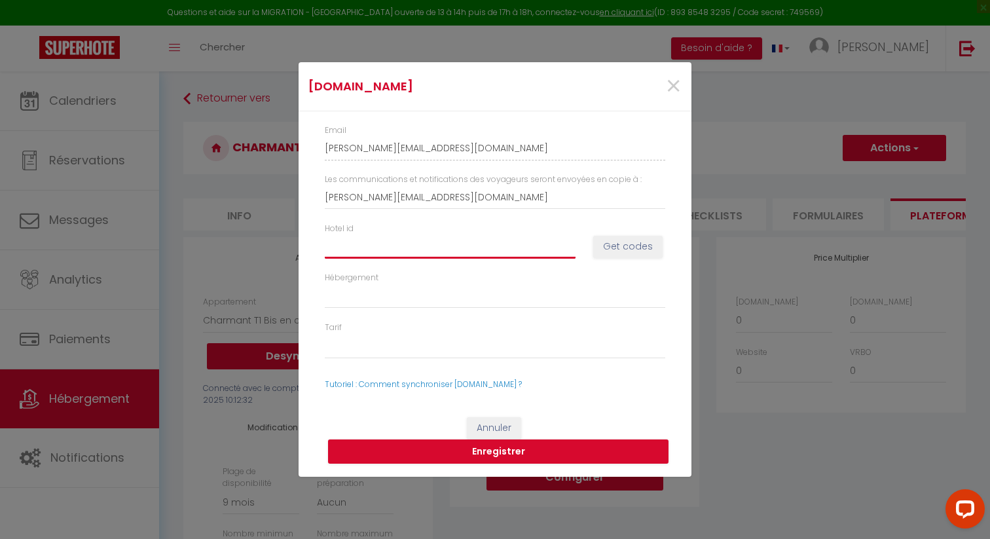
click at [337, 247] on input "Hotel id" at bounding box center [450, 246] width 251 height 24
paste input "1093112102"
type input "1093112102"
select select
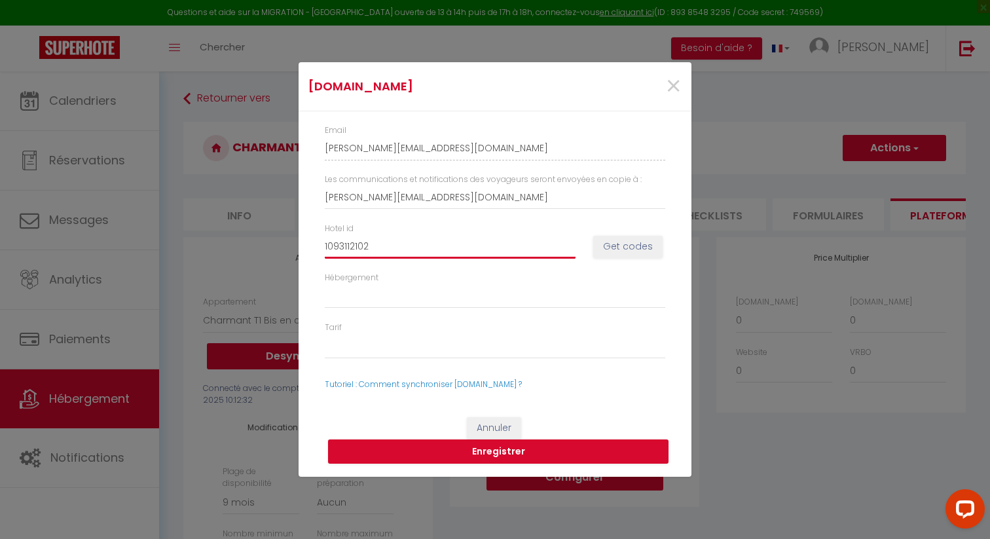
select select
type input "1093112102"
click at [609, 243] on button "Get codes" at bounding box center [627, 247] width 69 height 22
select select
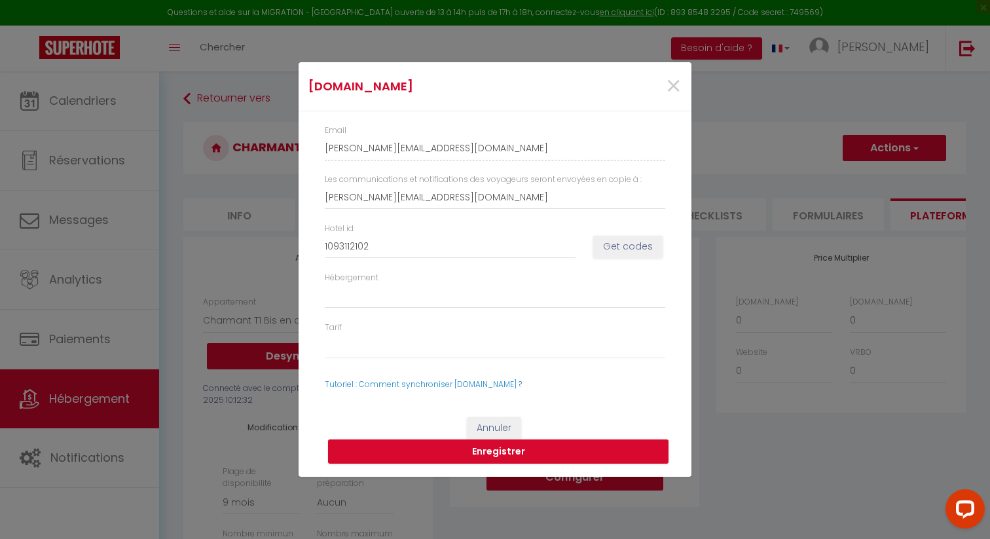
select select
click at [379, 246] on input "1093112102" at bounding box center [450, 246] width 251 height 24
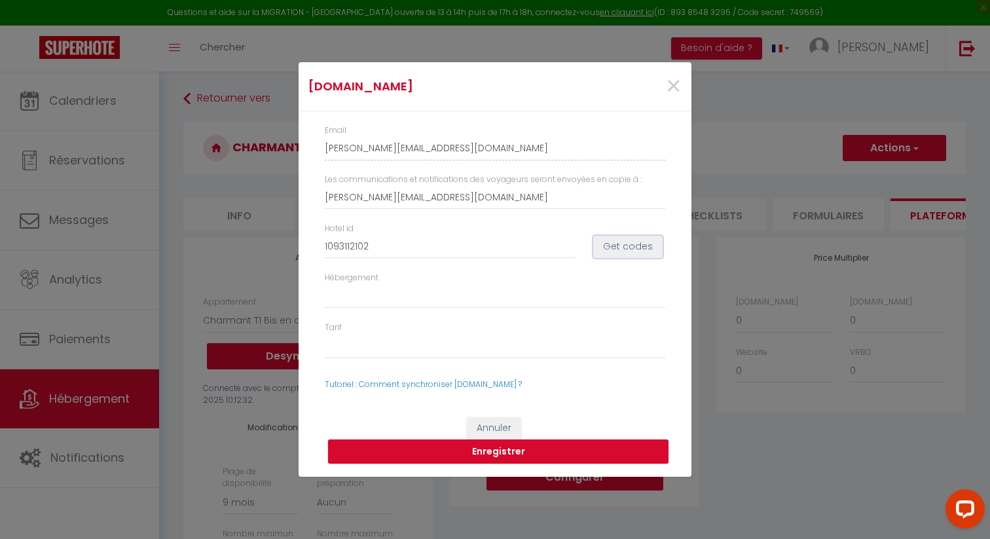
click at [631, 241] on button "Get codes" at bounding box center [627, 247] width 69 height 22
select select
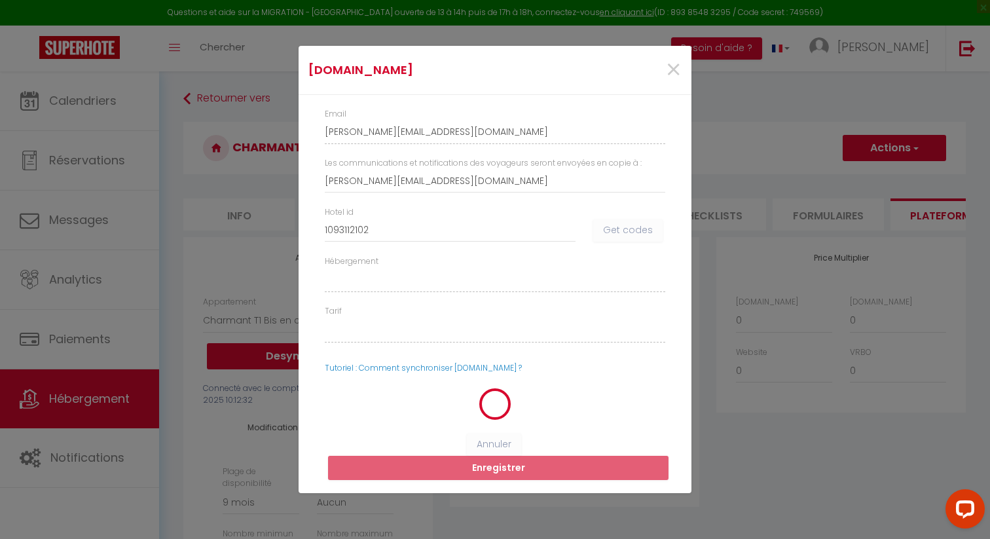
select select
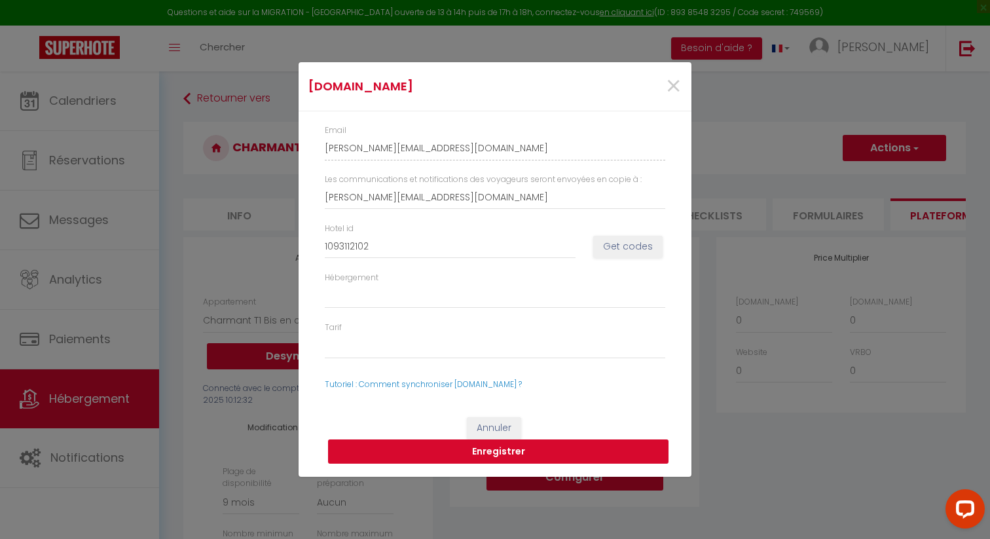
click at [486, 456] on button "Enregistrer" at bounding box center [498, 451] width 340 height 25
select select
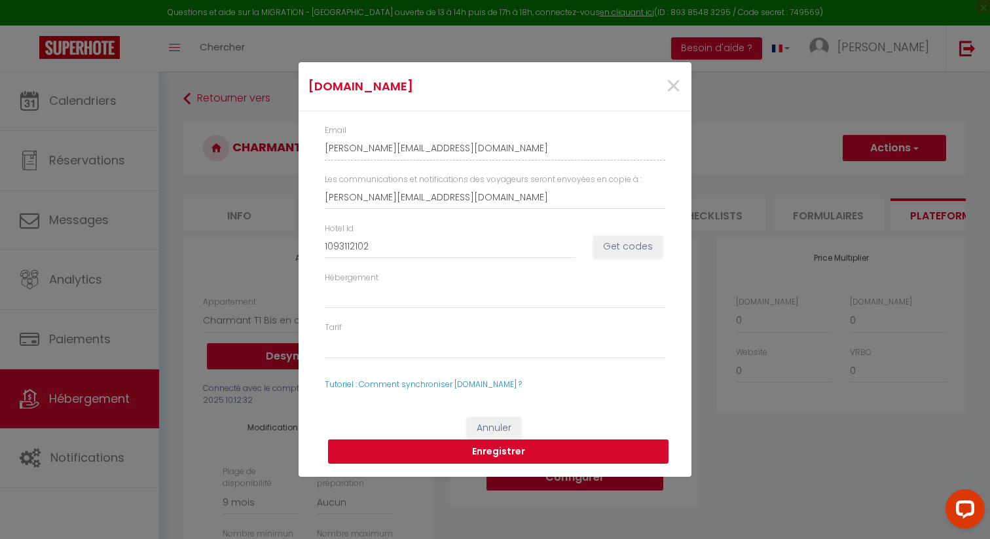
select select
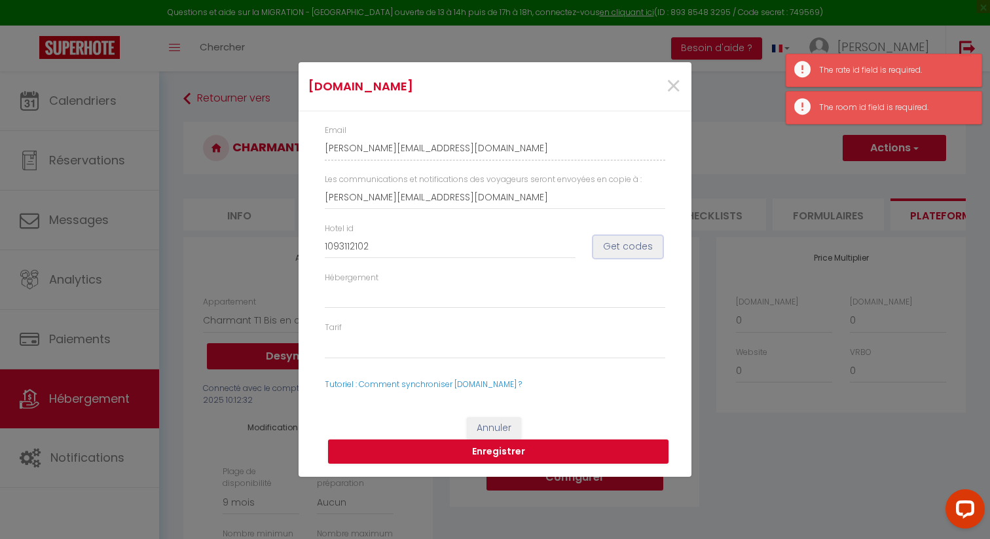
click at [621, 249] on button "Get codes" at bounding box center [627, 247] width 69 height 22
select select
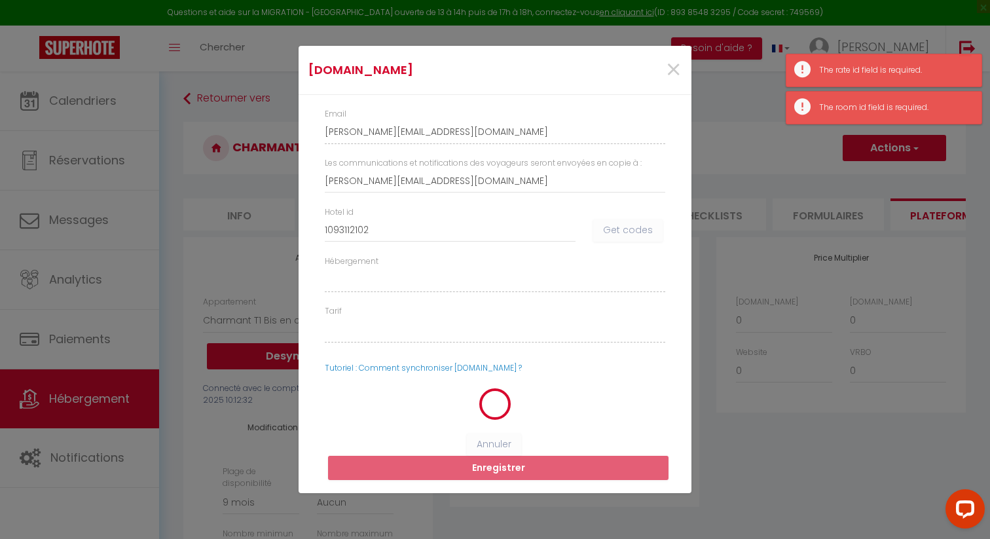
select select
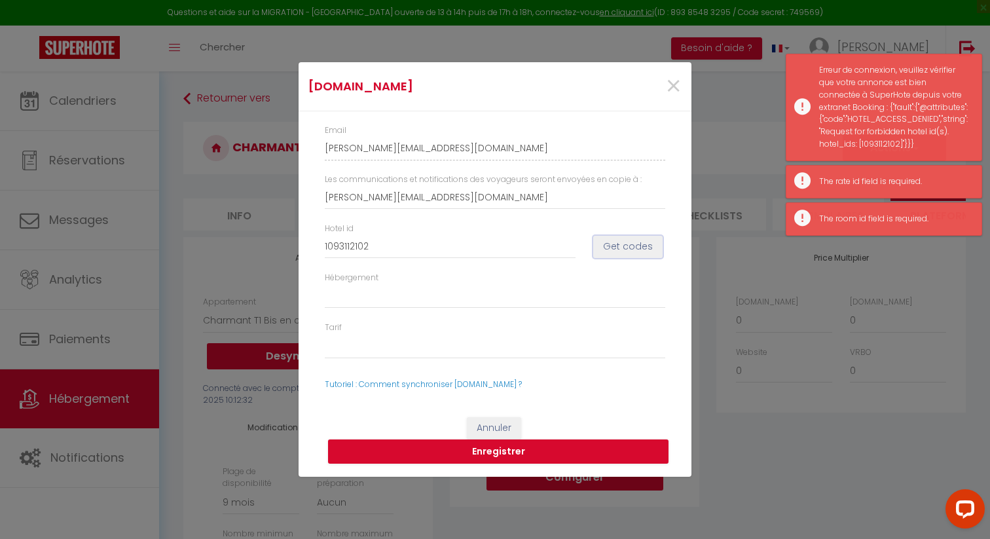
click at [621, 249] on button "Get codes" at bounding box center [627, 247] width 69 height 22
select select
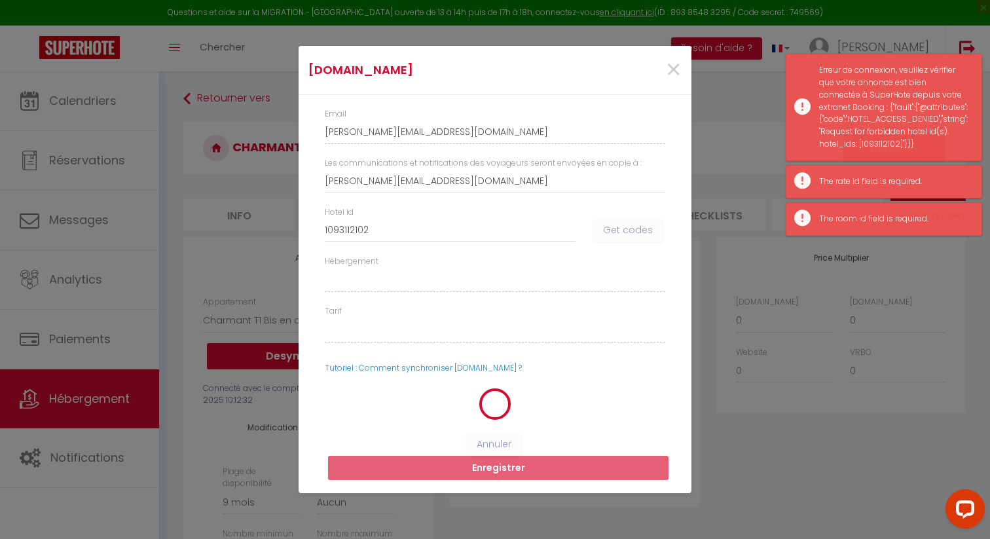
select select
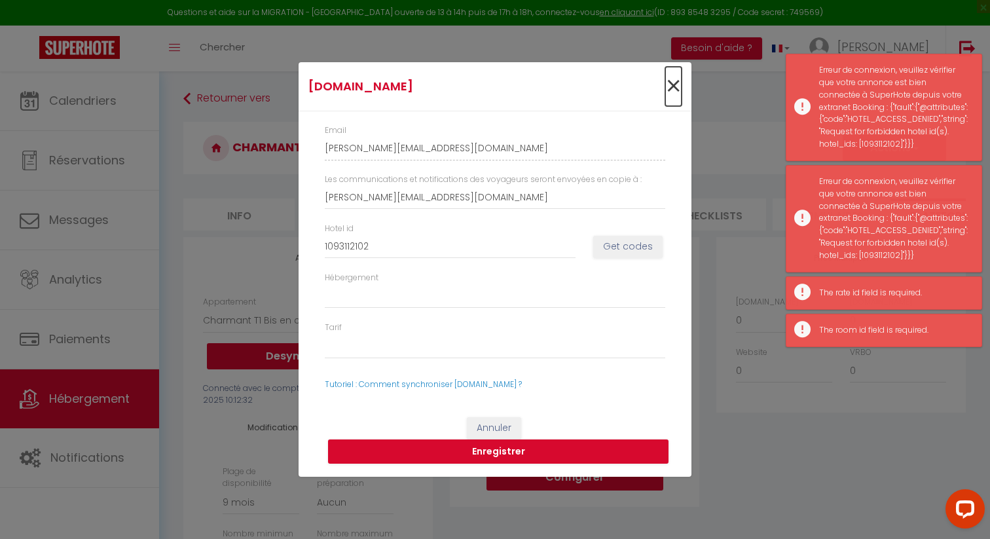
click at [672, 86] on span "×" at bounding box center [673, 86] width 16 height 39
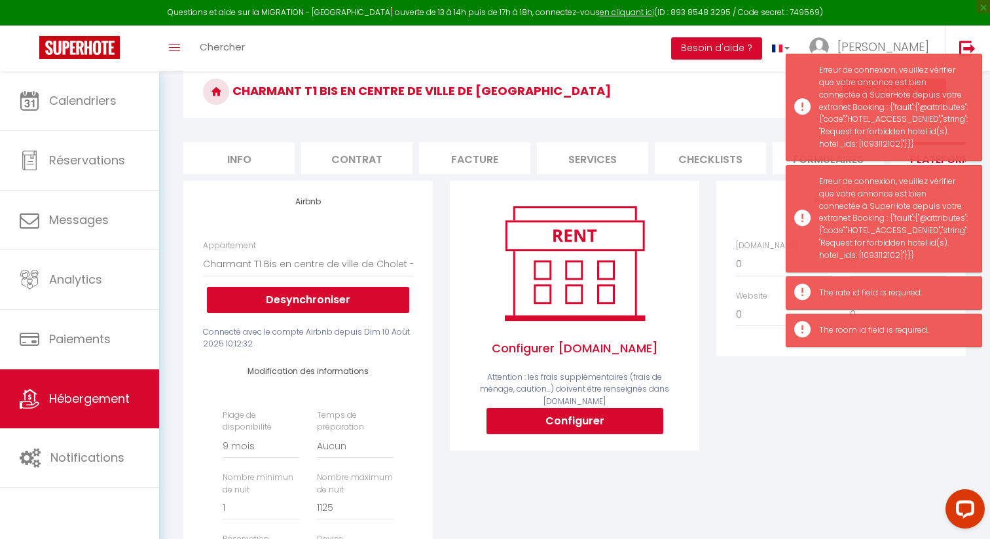
scroll to position [61, 0]
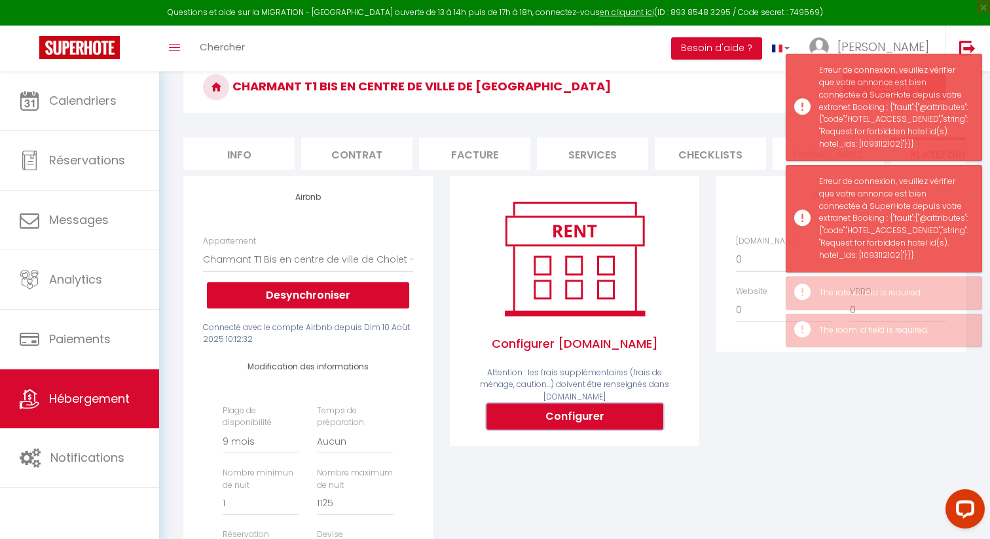
click at [529, 409] on button "Configurer" at bounding box center [574, 416] width 177 height 26
type input "jeremy-baudry-b8k5suxe_property@reply.superhote.com"
type input "[PERSON_NAME][EMAIL_ADDRESS][DOMAIN_NAME]"
select select
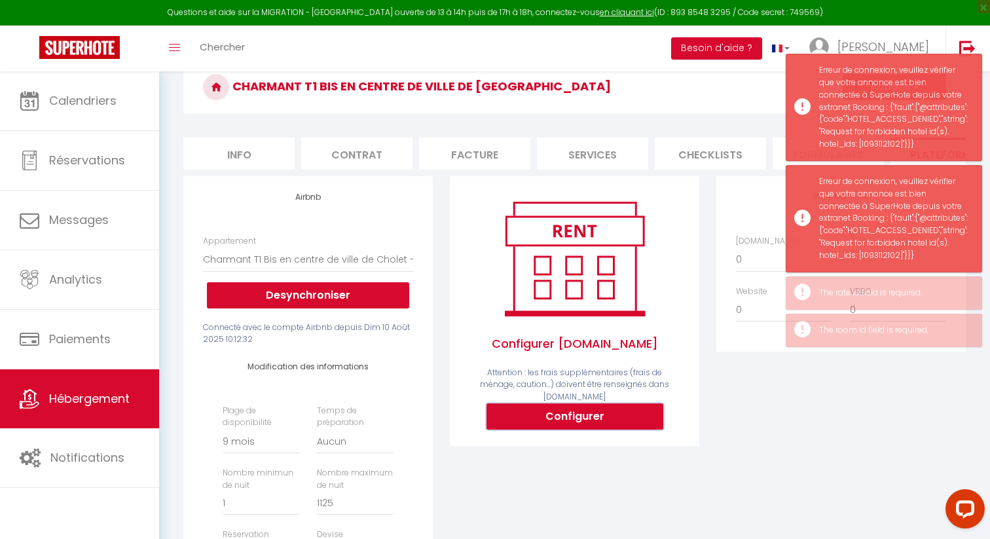
select select
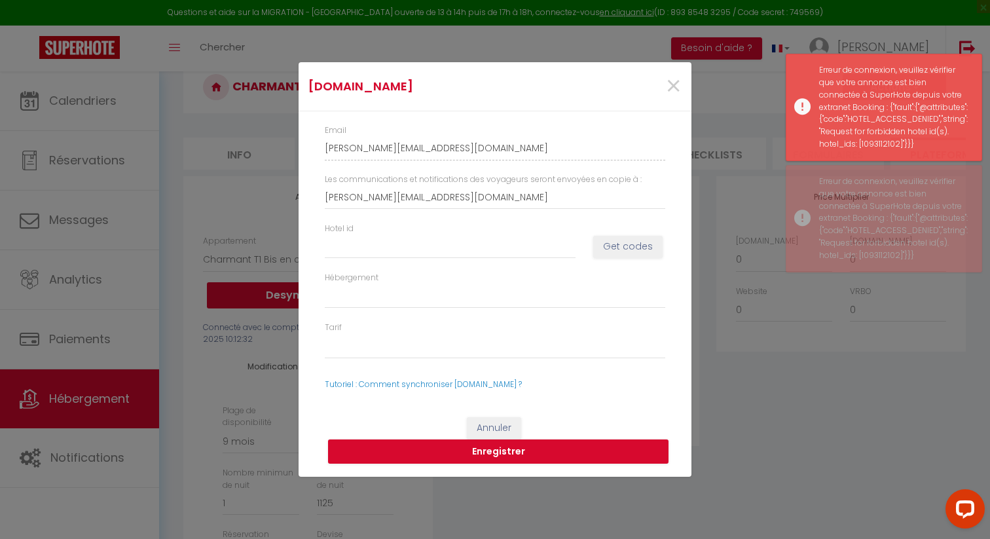
click at [443, 257] on div "Hotel id Get codes" at bounding box center [494, 247] width 357 height 49
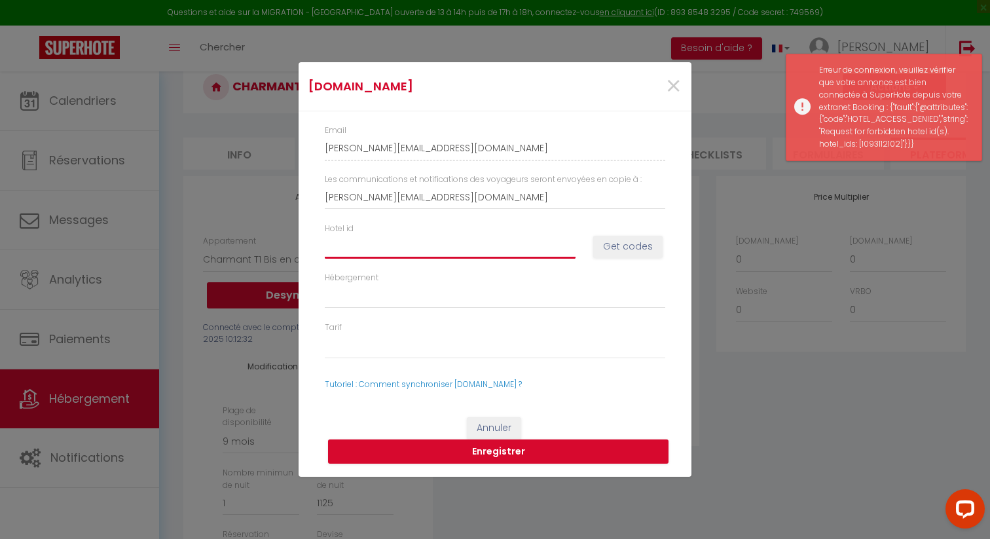
click at [437, 248] on input "Hotel id" at bounding box center [450, 246] width 251 height 24
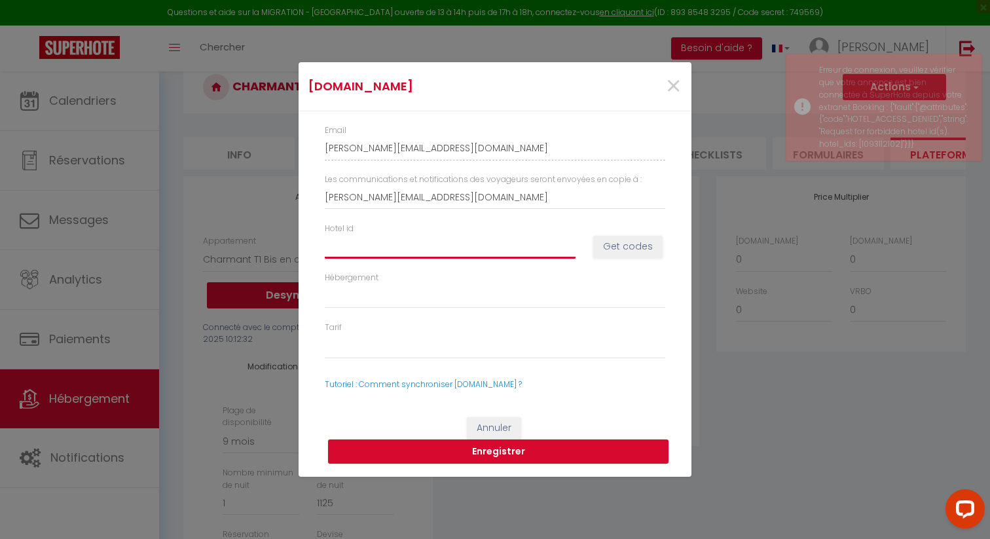
paste input "1093112102"
type input "1093112102"
select select
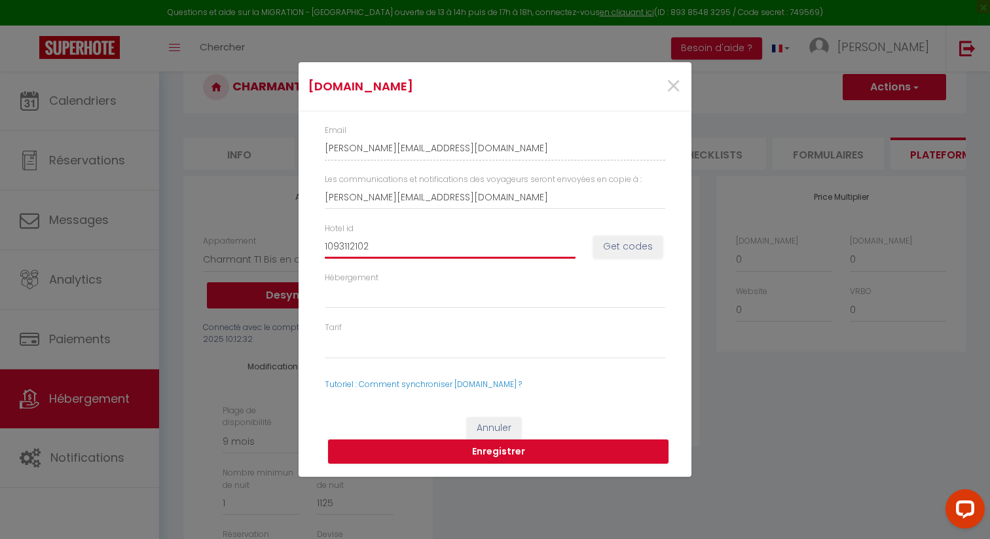
type input "1093112102"
click at [613, 251] on button "Get codes" at bounding box center [627, 247] width 69 height 22
select select
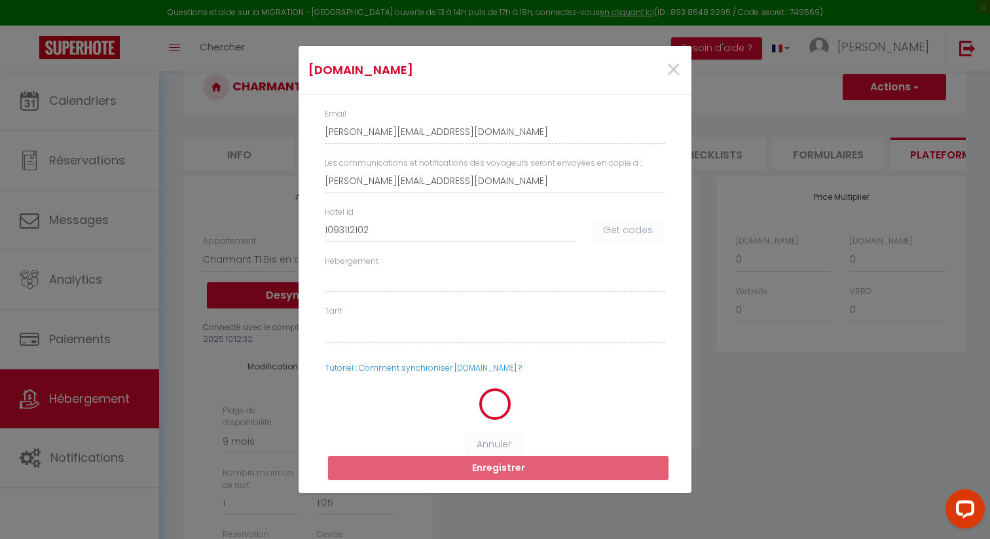
select select
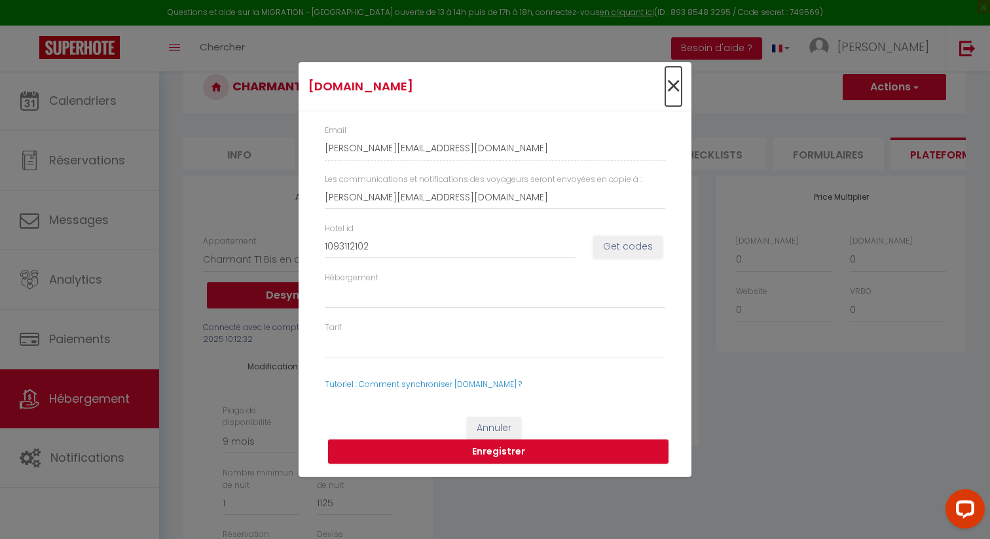
click at [676, 88] on span "×" at bounding box center [673, 86] width 16 height 39
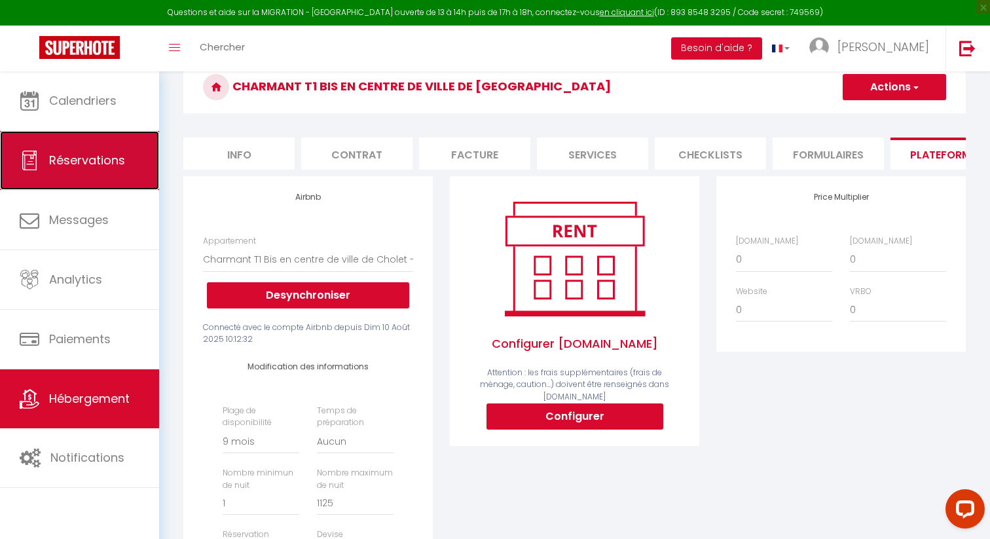
click at [94, 163] on span "Réservations" at bounding box center [87, 160] width 76 height 16
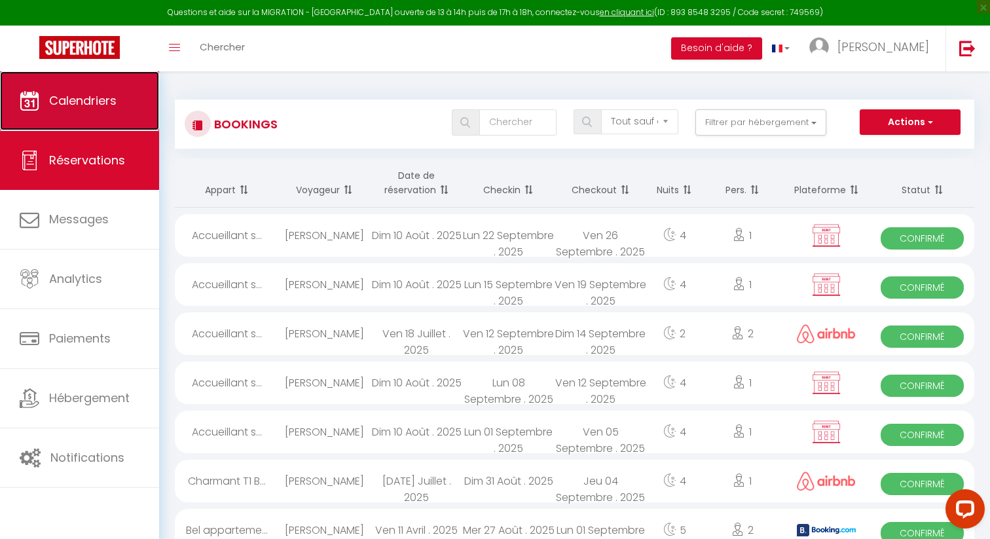
click at [92, 102] on span "Calendriers" at bounding box center [82, 100] width 67 height 16
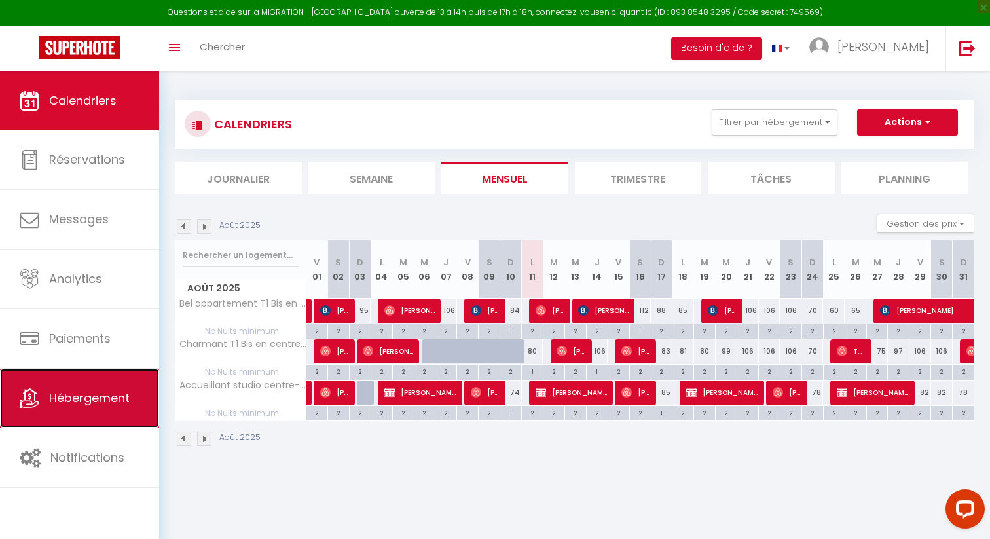
click at [95, 402] on span "Hébergement" at bounding box center [89, 398] width 81 height 16
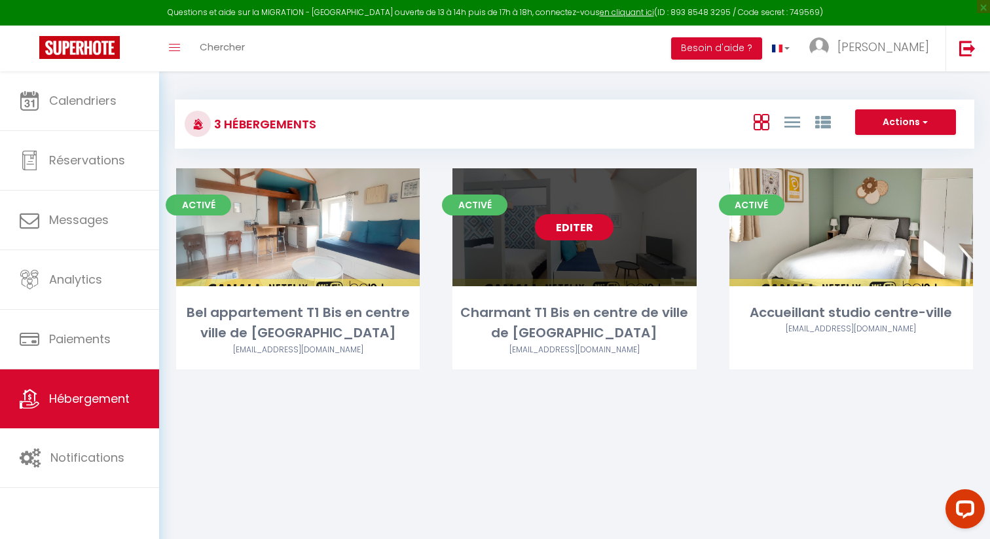
click at [558, 217] on link "Editer" at bounding box center [574, 227] width 79 height 26
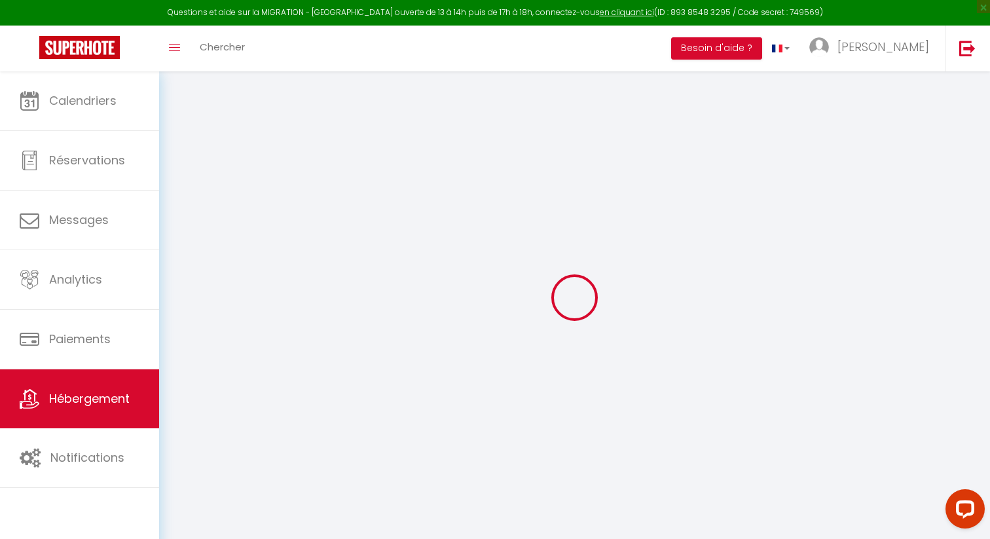
select select
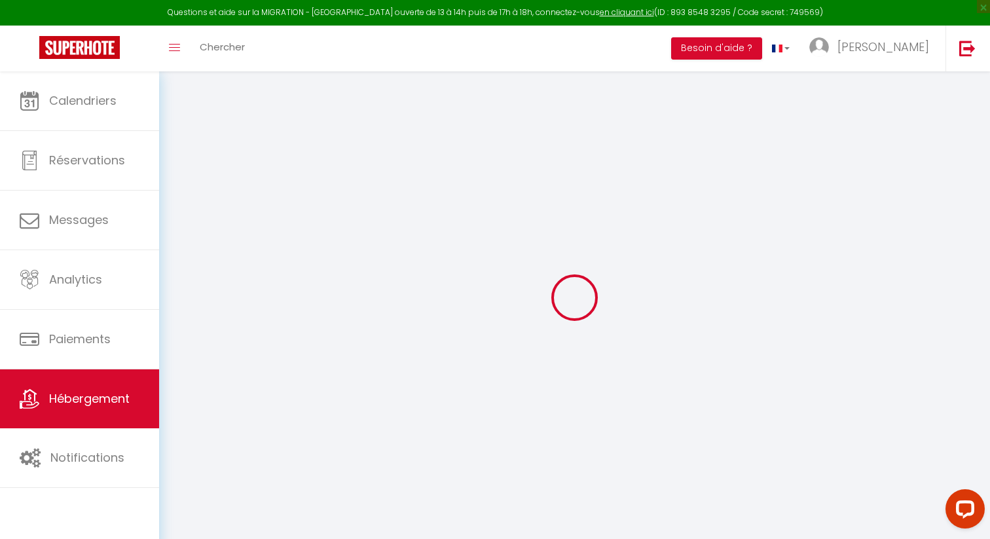
select select
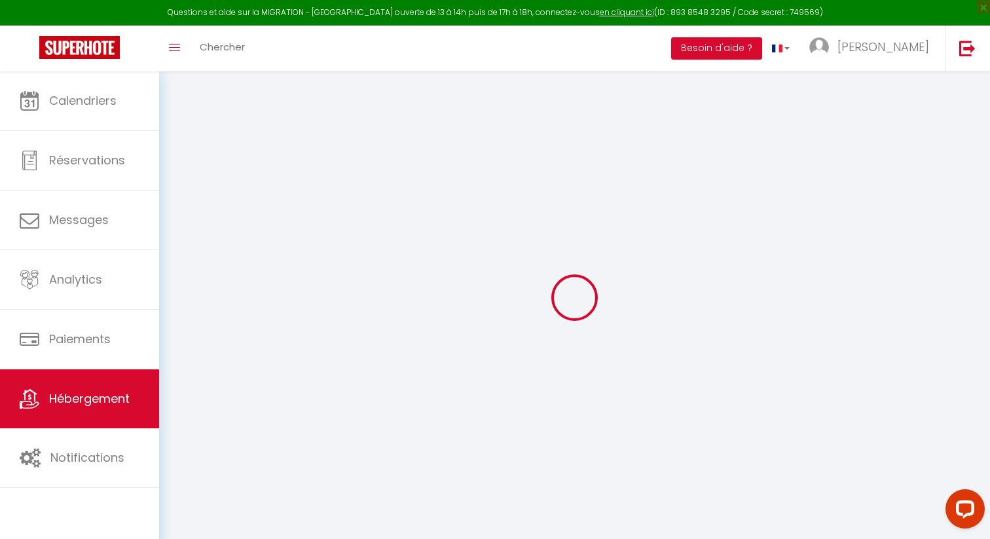
type input "jeremy-baudry-b8k5suxe_property@reply.superhote.com"
type input "[PERSON_NAME][EMAIL_ADDRESS][DOMAIN_NAME]"
select select
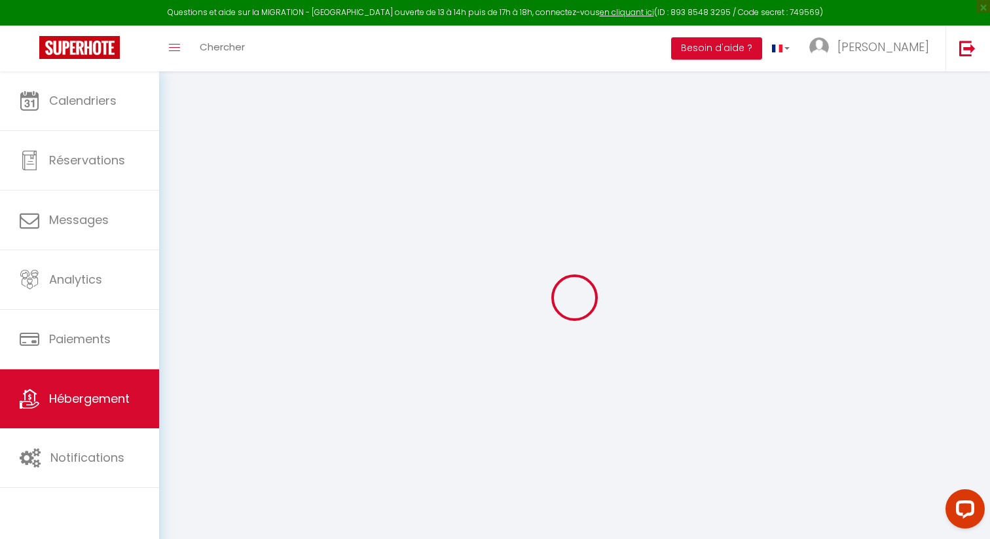
select select
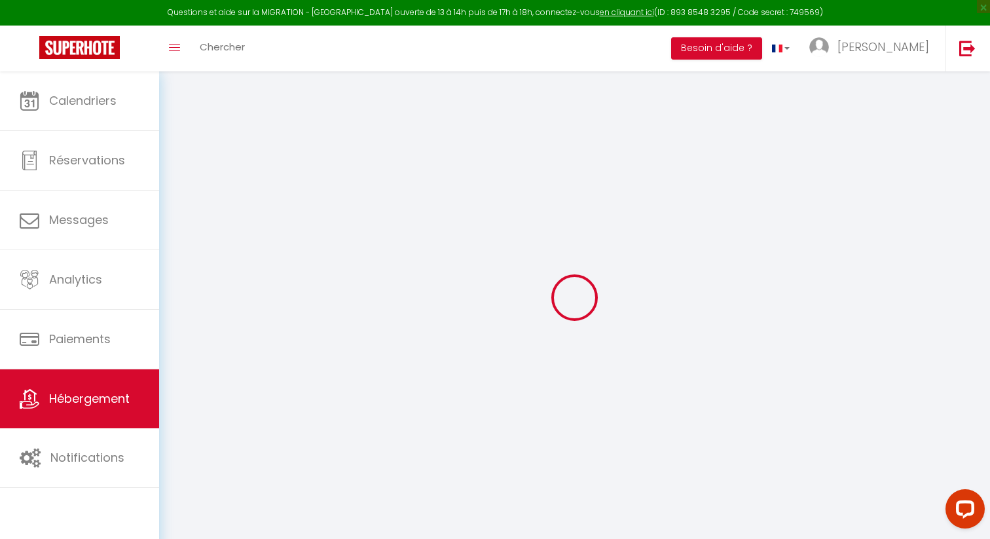
select select
checkbox input "false"
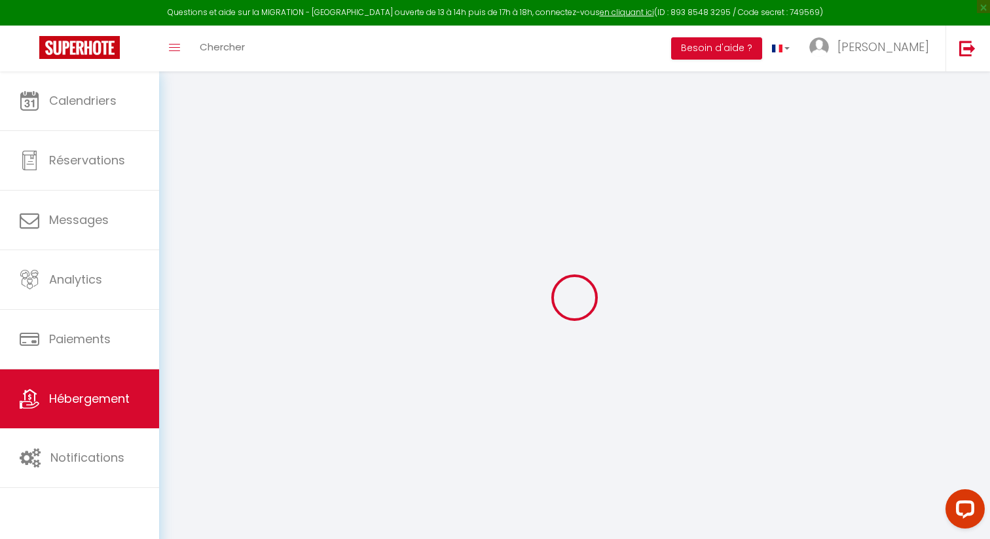
select select
select select "14:00"
select select
select select "11:00"
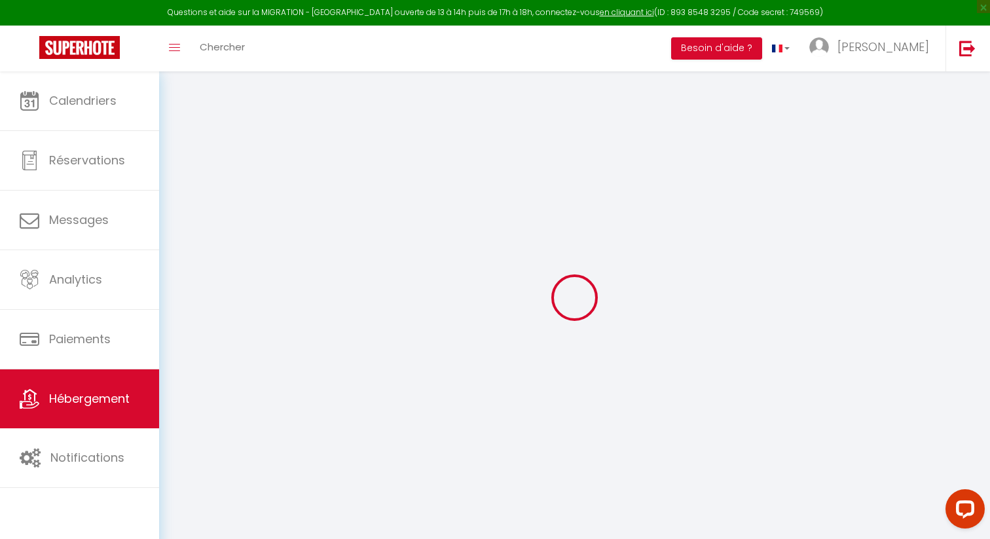
select select "30"
select select "120"
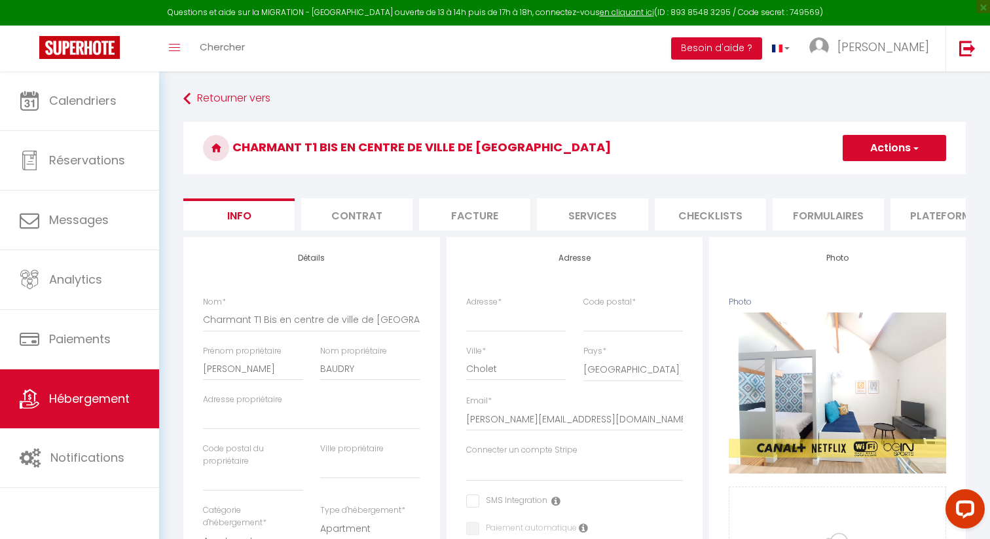
select select
checkbox input "false"
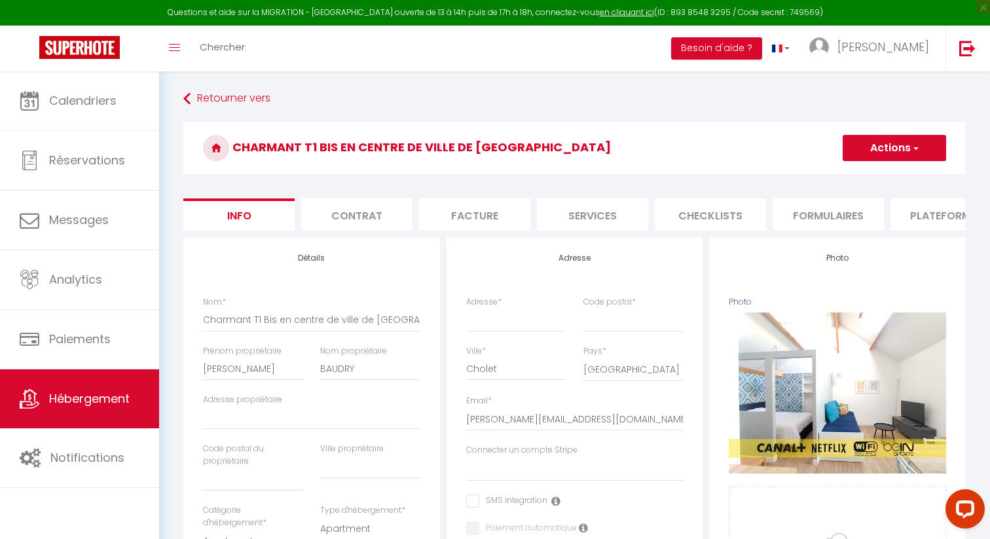
checkbox input "false"
select select
select select "8793-50451686"
click at [917, 211] on li "Plateformes" at bounding box center [945, 214] width 111 height 32
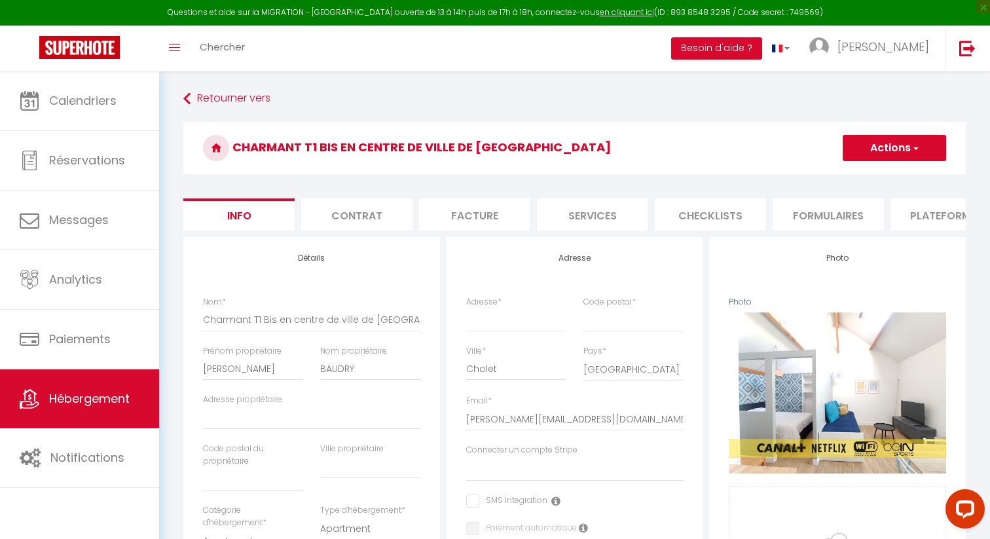
select select
select select "270"
select select
select select "EUR"
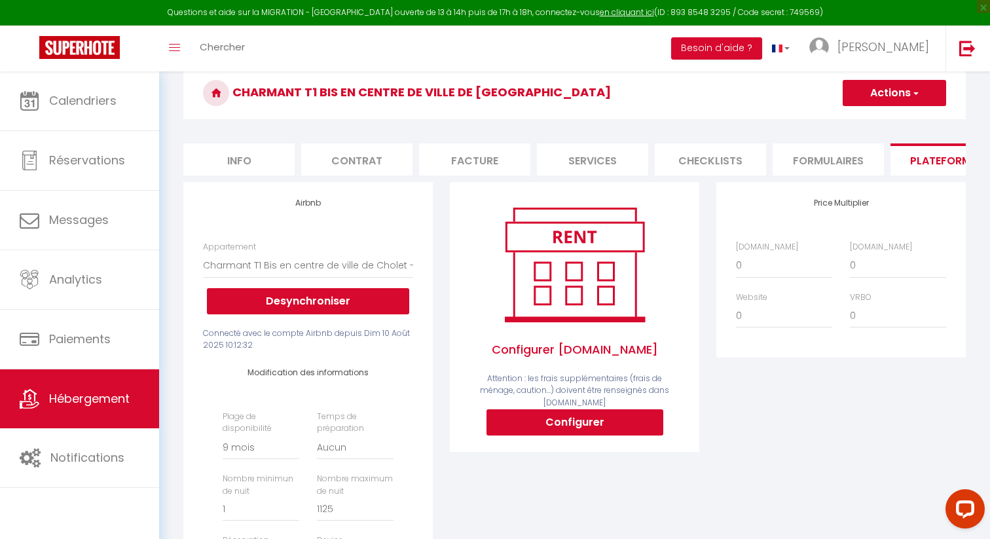
scroll to position [82, 0]
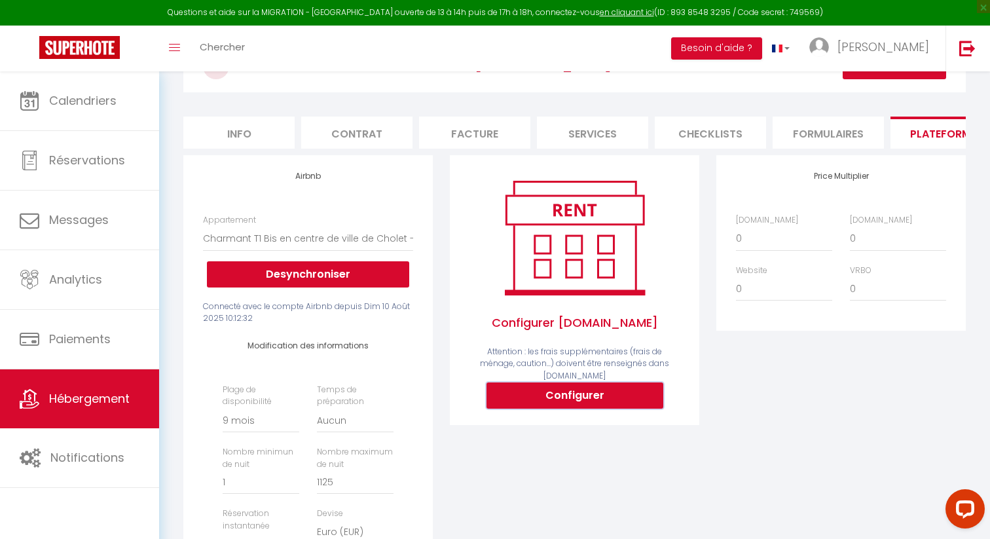
click at [543, 391] on button "Configurer" at bounding box center [574, 395] width 177 height 26
select select
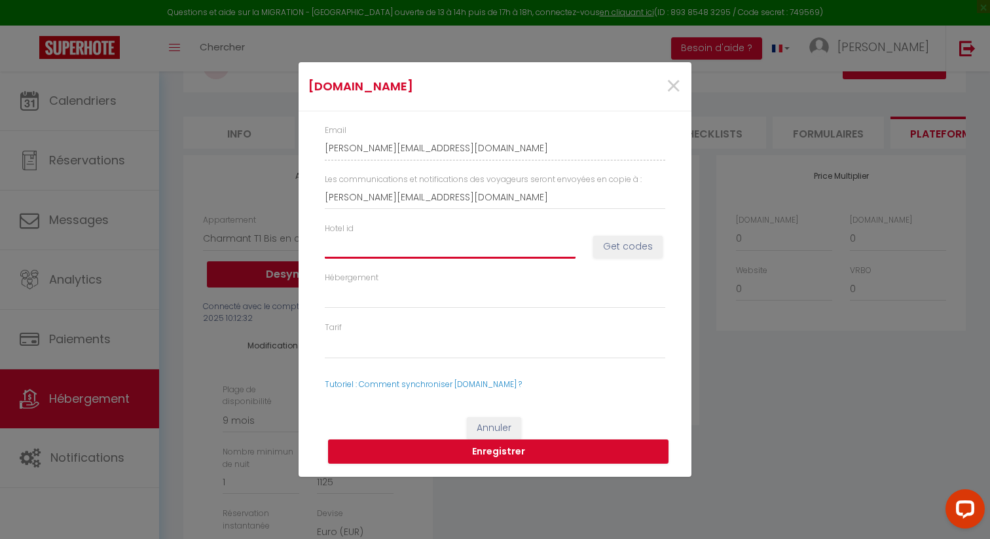
click at [463, 242] on input "Hotel id" at bounding box center [450, 246] width 251 height 24
paste input "1093112102"
type input "1093112102"
select select
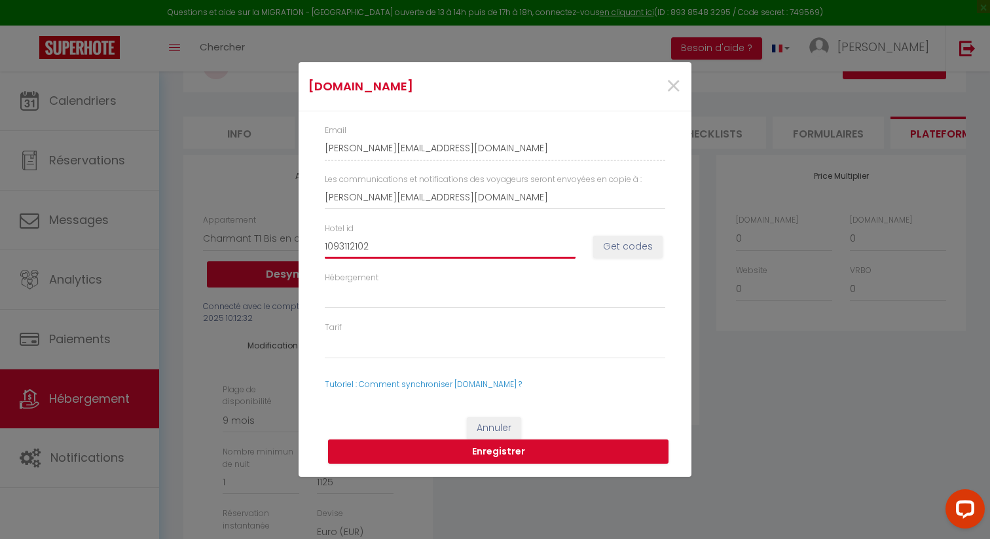
select select
type input "1093112102"
click at [615, 250] on button "Get codes" at bounding box center [627, 247] width 69 height 22
select select
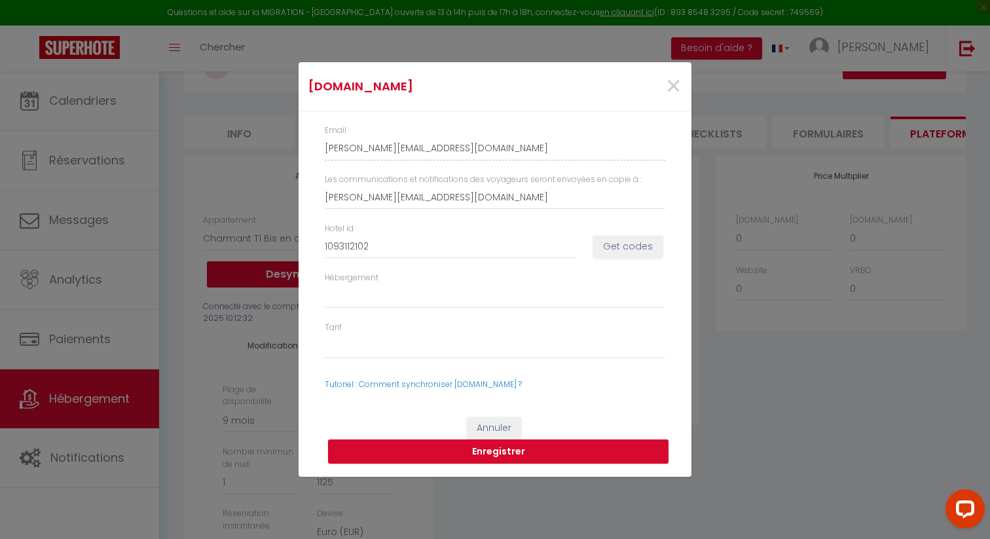
select select
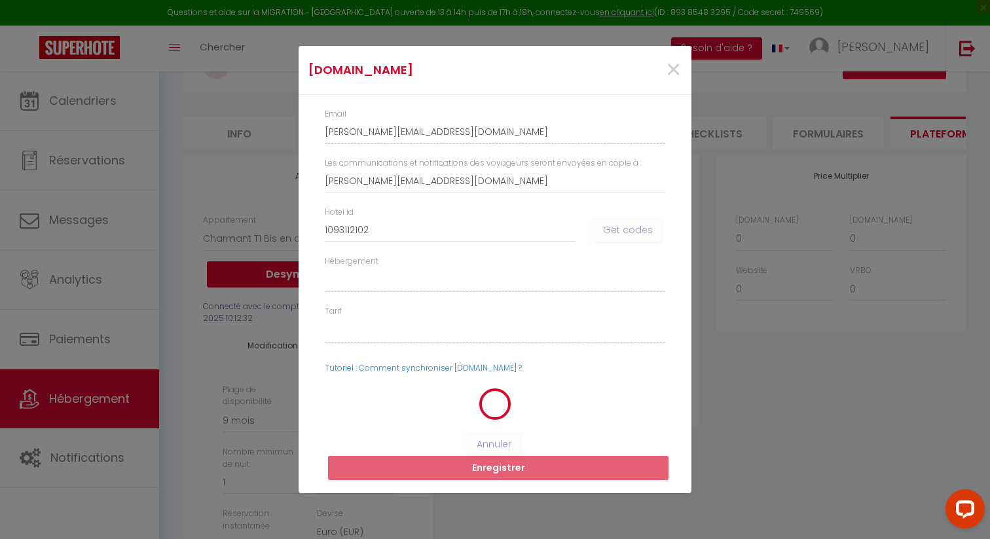
select select
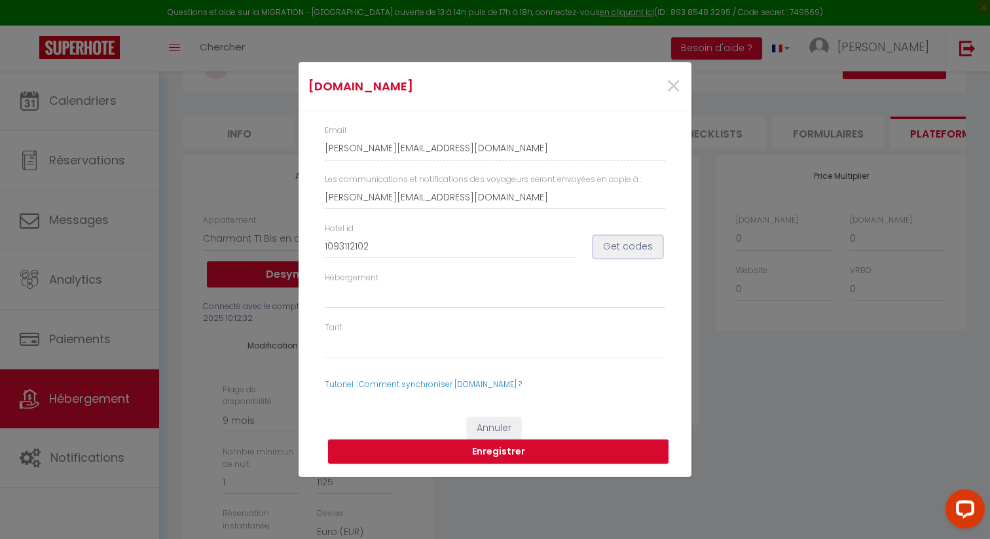
click at [621, 255] on button "Get codes" at bounding box center [627, 247] width 69 height 22
select select
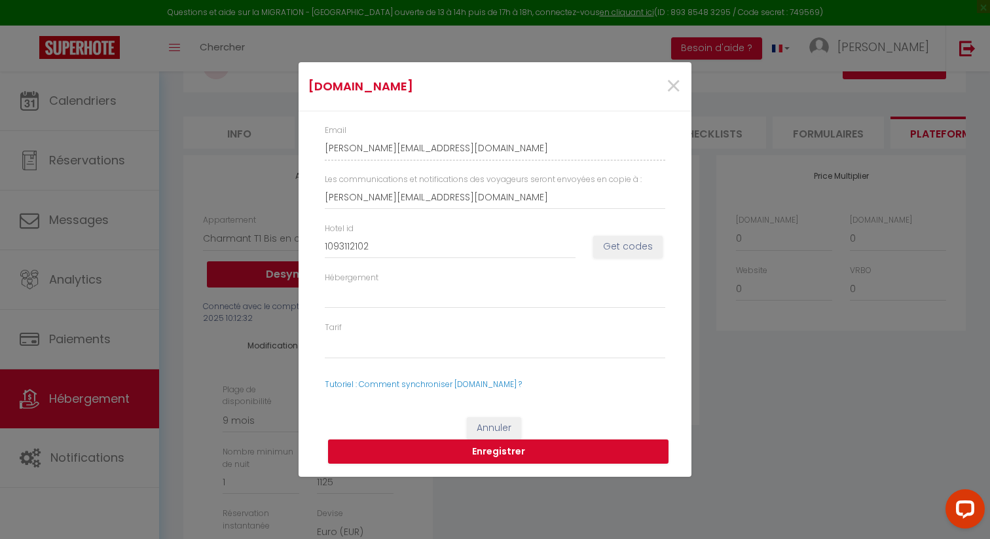
select select
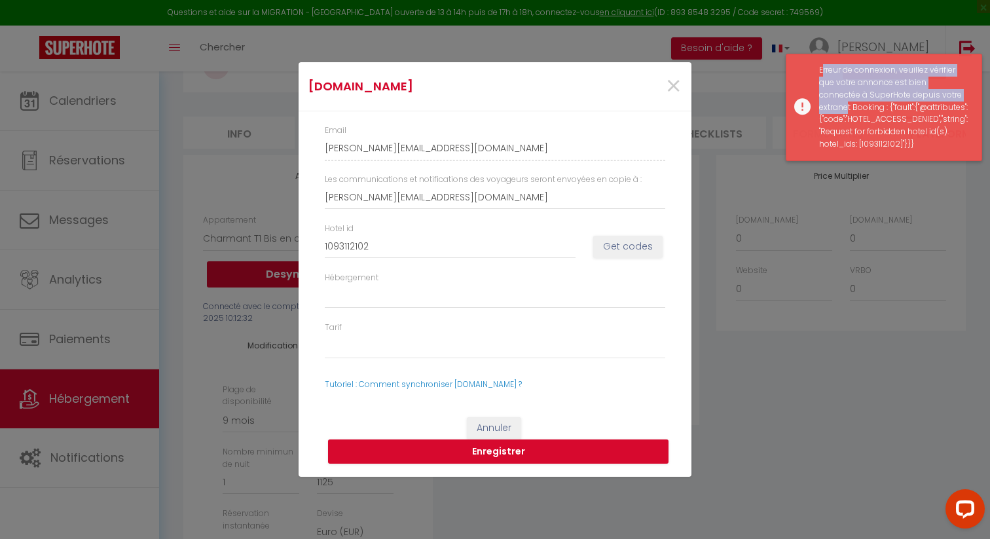
drag, startPoint x: 821, startPoint y: 73, endPoint x: 852, endPoint y: 128, distance: 62.8
click at [852, 127] on div "Erreur de connexion, veuillez vérifier que votre annonce est bien connectée à S…" at bounding box center [893, 107] width 149 height 86
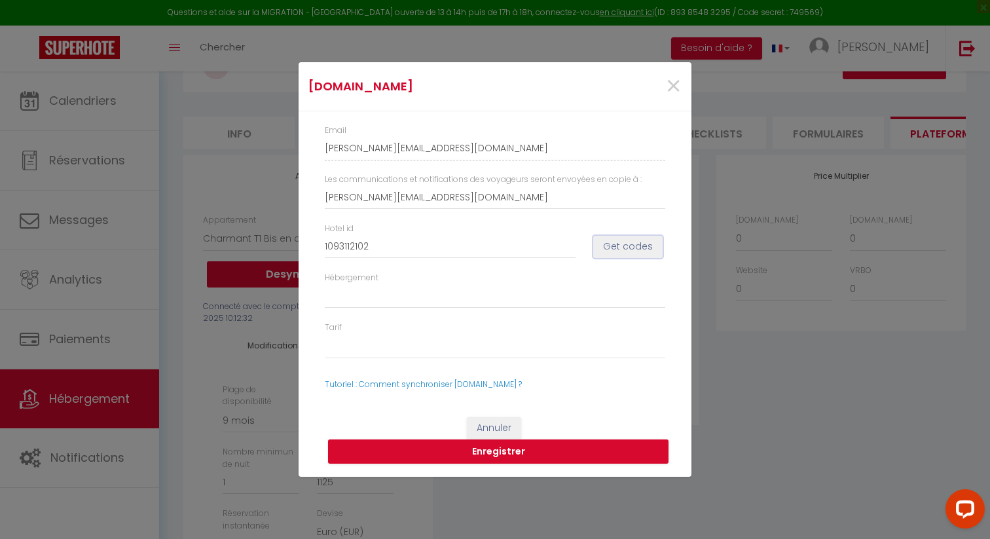
click at [623, 240] on button "Get codes" at bounding box center [627, 247] width 69 height 22
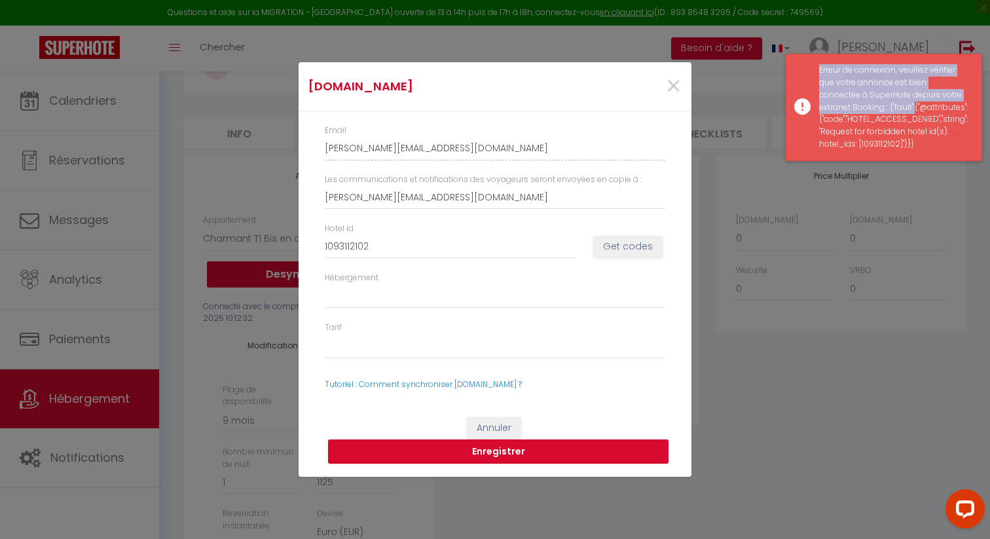
drag, startPoint x: 820, startPoint y: 67, endPoint x: 949, endPoint y: 118, distance: 139.0
click at [940, 116] on div "Erreur de connexion, veuillez vérifier que votre annonce est bien connectée à S…" at bounding box center [893, 107] width 149 height 86
copy div "Erreur de connexion, veuillez vérifier que votre annonce est bien connectée à S…"
